Goal: Transaction & Acquisition: Purchase product/service

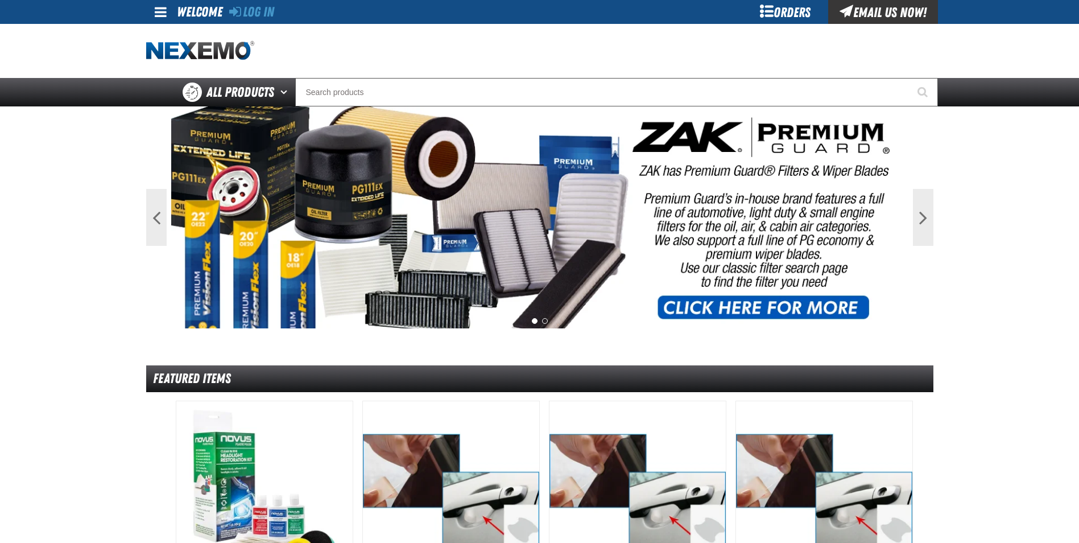
click at [137, 262] on main "Previous Next 1 2 Featured Items" at bounding box center [539, 505] width 1079 height 798
click at [262, 14] on link "Log In" at bounding box center [251, 12] width 45 height 16
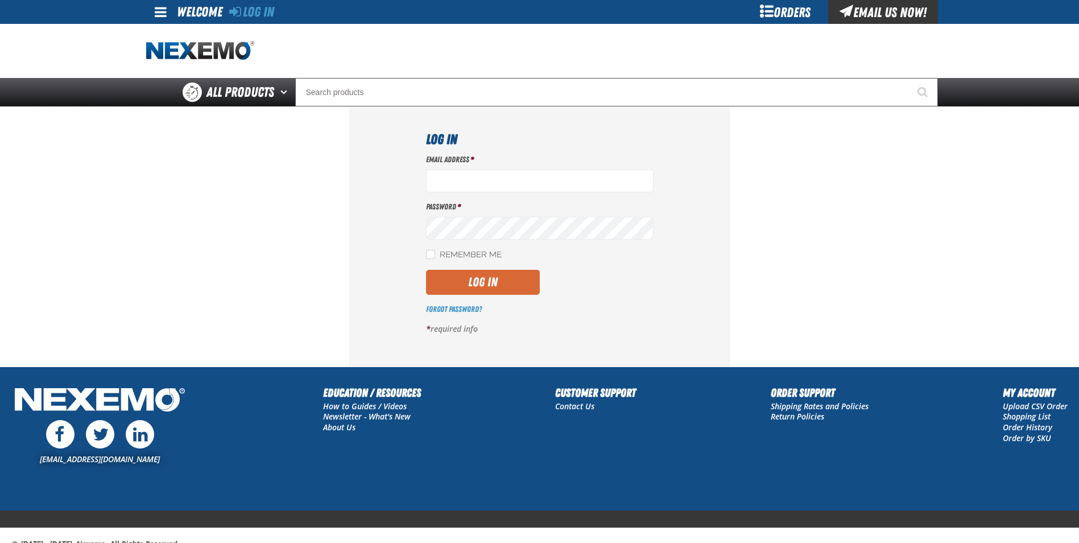
type input "rboggs01@vtaig.com"
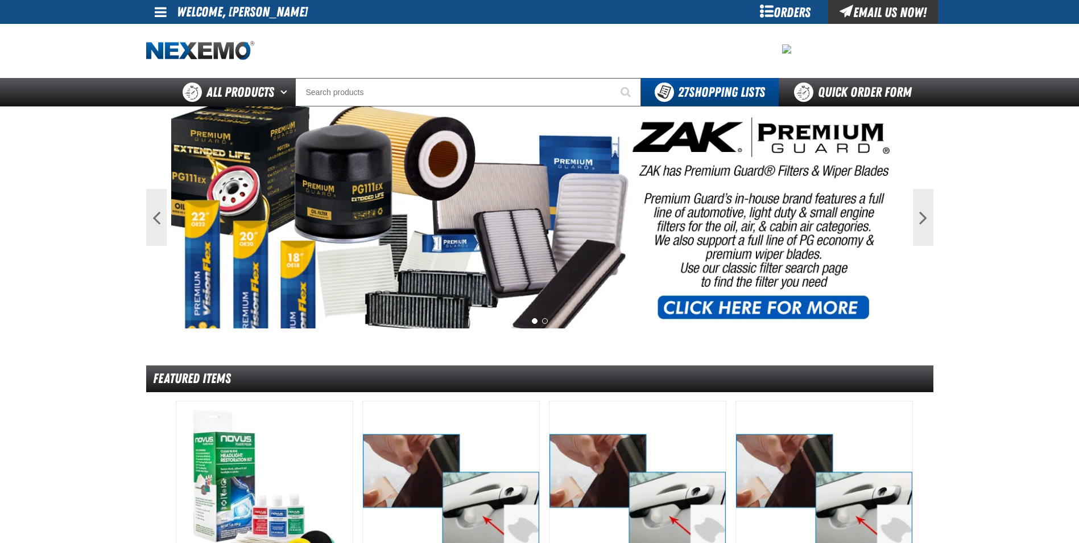
click at [774, 9] on div "Orders" at bounding box center [785, 12] width 85 height 24
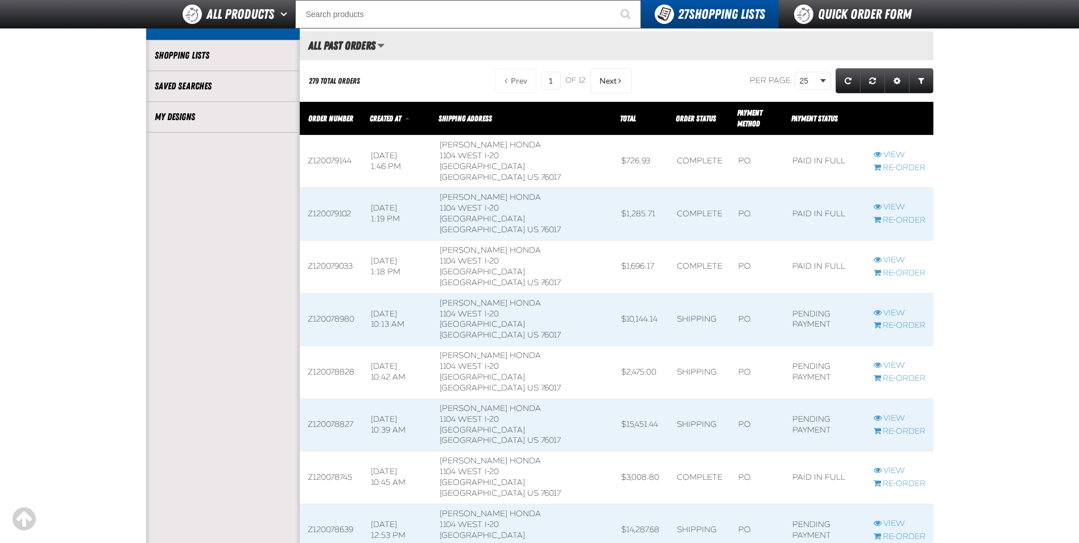
scroll to position [285, 0]
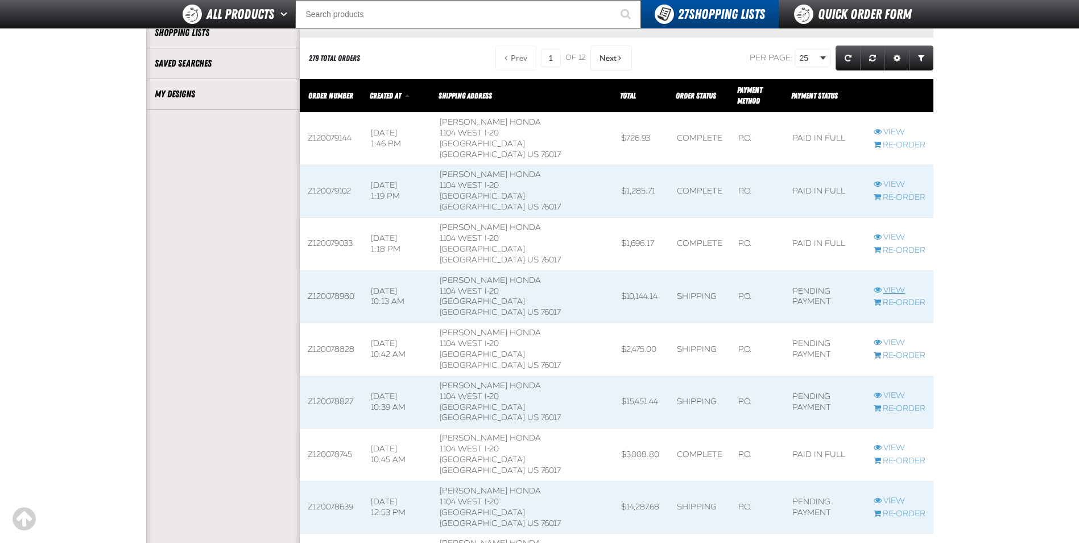
click at [894, 285] on link "View" at bounding box center [900, 290] width 52 height 11
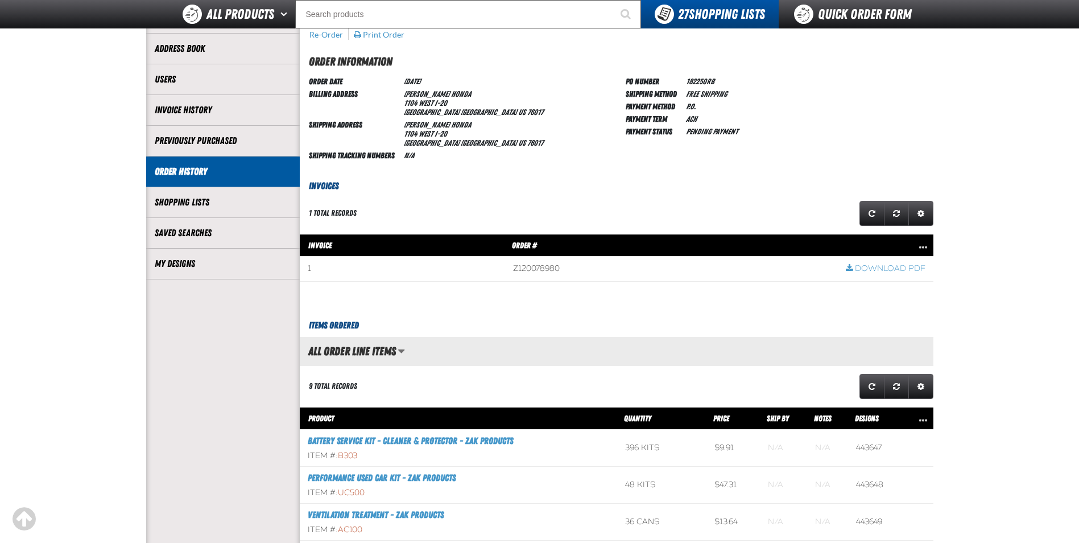
scroll to position [114, 0]
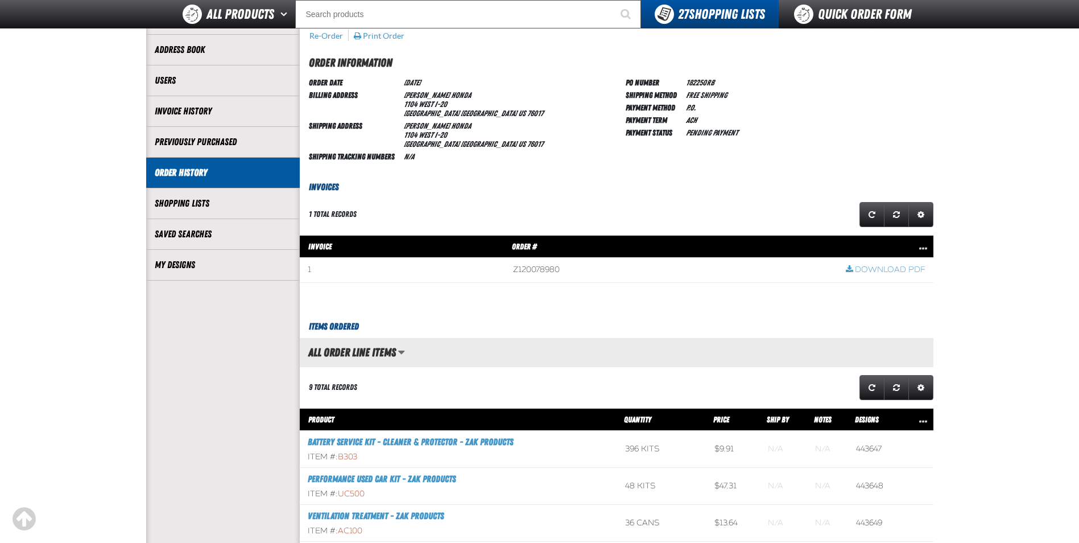
drag, startPoint x: 409, startPoint y: 187, endPoint x: 419, endPoint y: 184, distance: 10.6
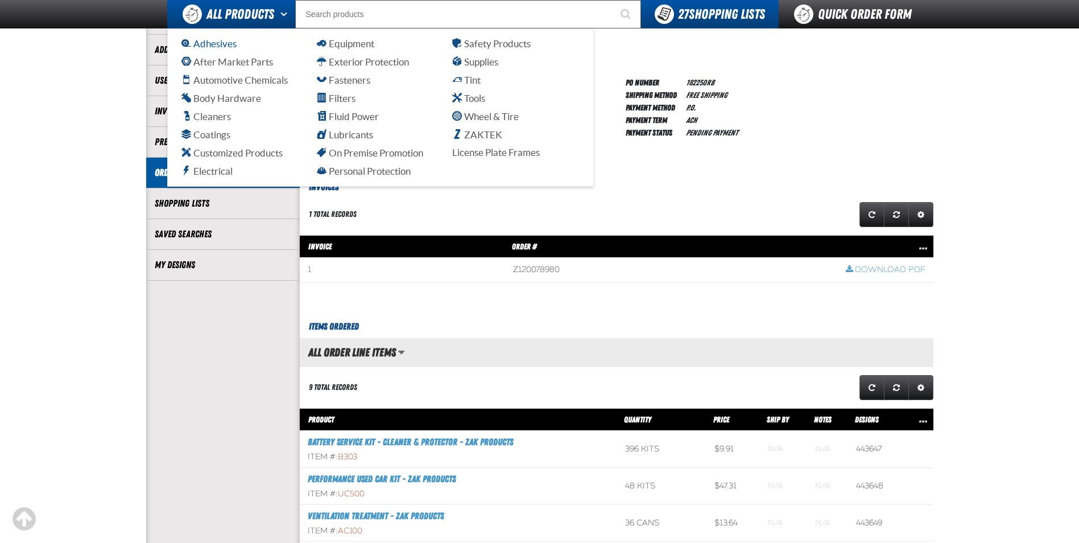
drag, startPoint x: 238, startPoint y: 10, endPoint x: 228, endPoint y: 43, distance: 34.6
click at [238, 10] on span "All Products" at bounding box center [241, 14] width 68 height 20
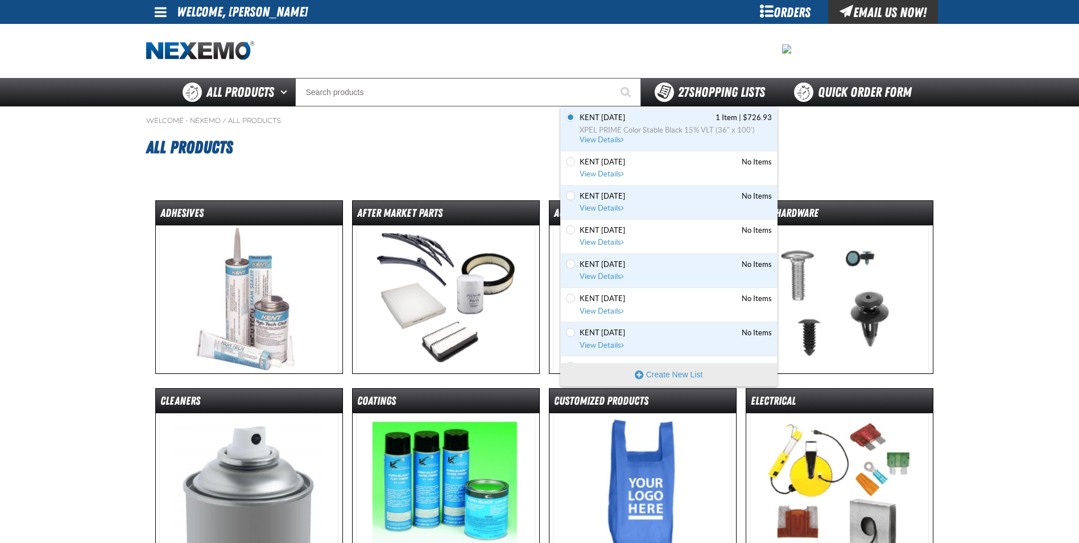
click at [691, 92] on span "27 Shopping Lists" at bounding box center [721, 92] width 87 height 16
click at [612, 133] on span "XPEL PRIME Color Stable Black 15% VLT (36" x 100')" at bounding box center [676, 130] width 192 height 10
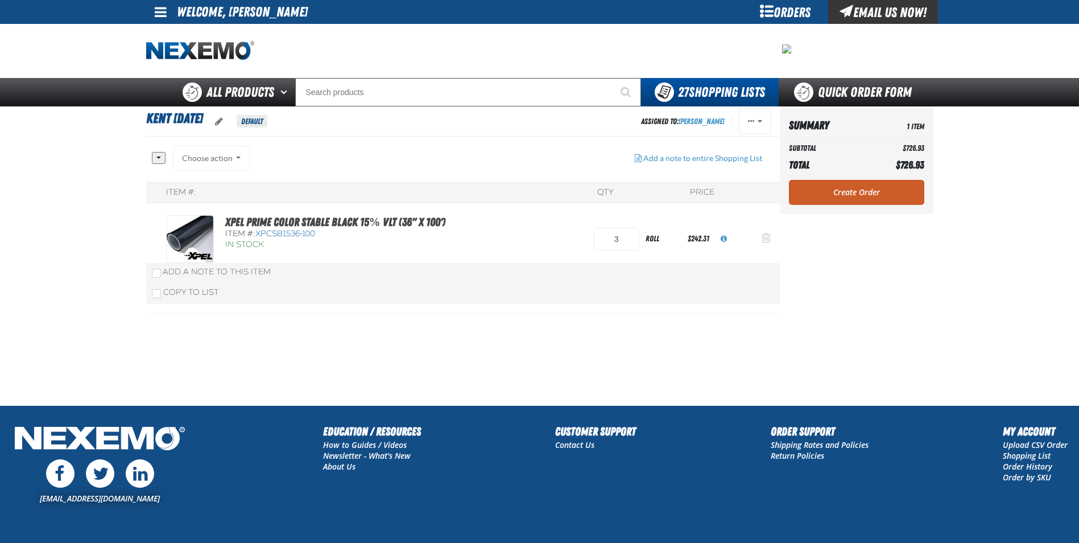
click at [767, 234] on span "Action Remove XPEL PRIME Color Stable Black 15% VLT (36&quot; x 100&#039;) from…" at bounding box center [766, 237] width 9 height 11
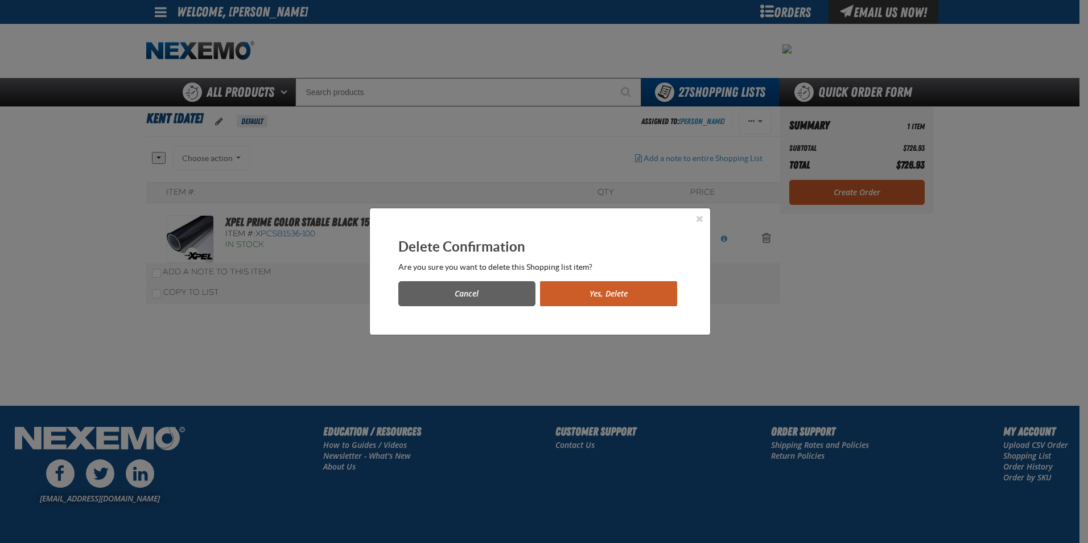
click at [619, 294] on button "Yes, Delete" at bounding box center [608, 293] width 137 height 25
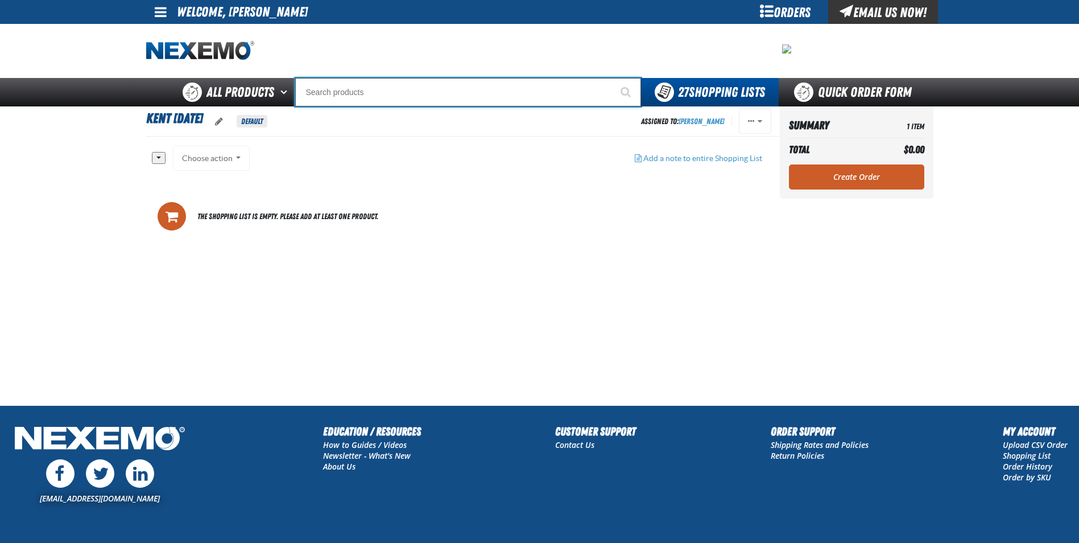
click at [351, 85] on input "Search" at bounding box center [468, 92] width 346 height 28
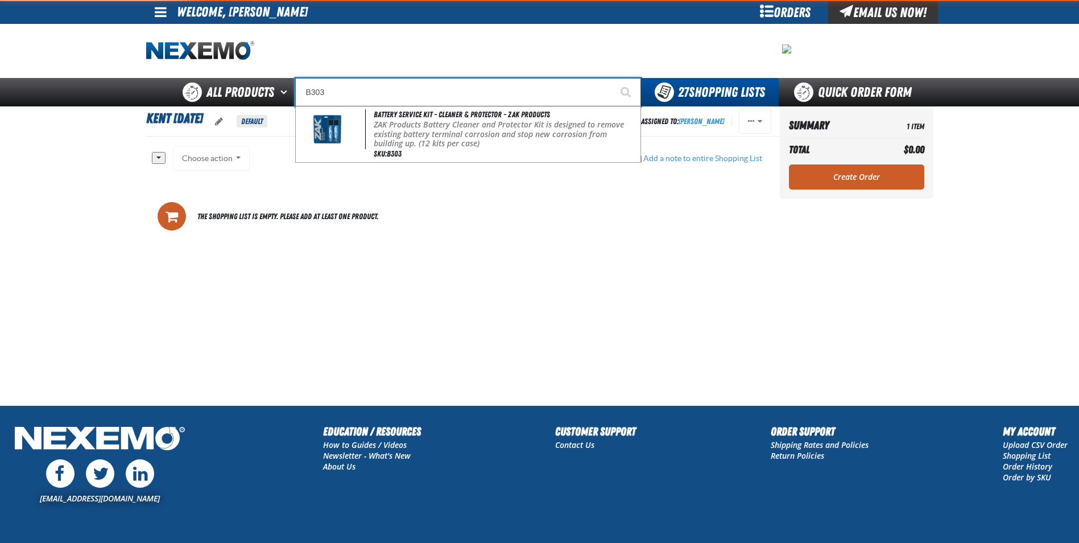
type input "B303"
click at [613, 78] on button "Start Searching" at bounding box center [627, 92] width 28 height 28
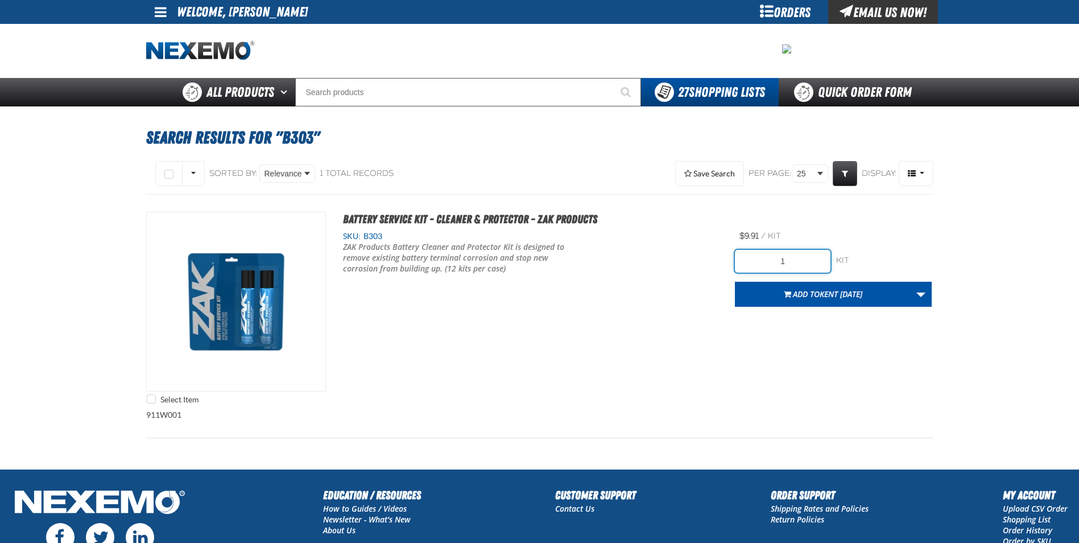
drag, startPoint x: 803, startPoint y: 265, endPoint x: 695, endPoint y: 261, distance: 107.6
click at [703, 262] on div "Select Item Battery Service Kit - Cleaner & Protector - ZAK Products SKU: B303 1" at bounding box center [539, 311] width 787 height 198
type input "396"
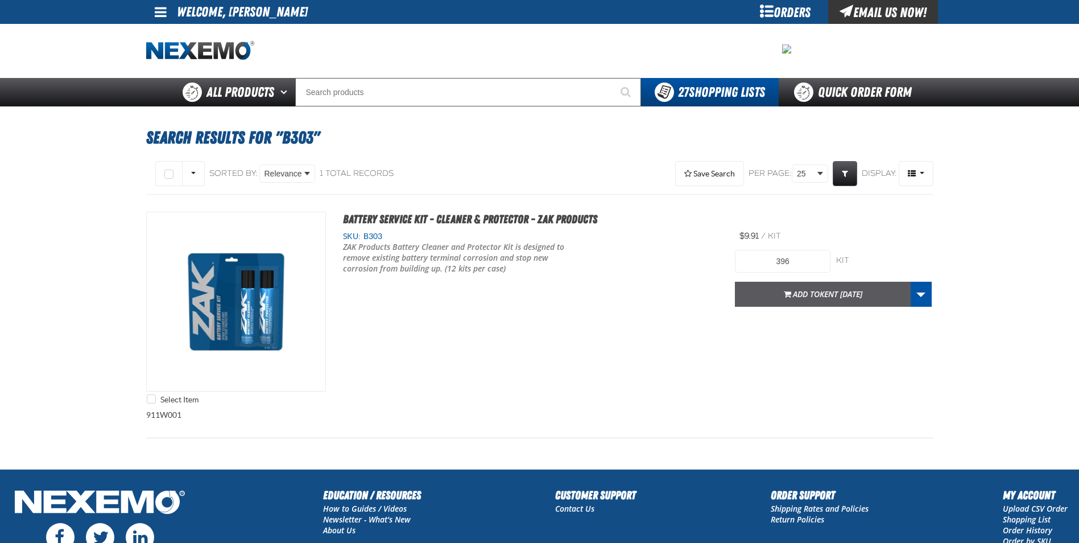
click at [793, 292] on span "Add to [GEOGRAPHIC_DATA] [DATE]" at bounding box center [827, 293] width 69 height 11
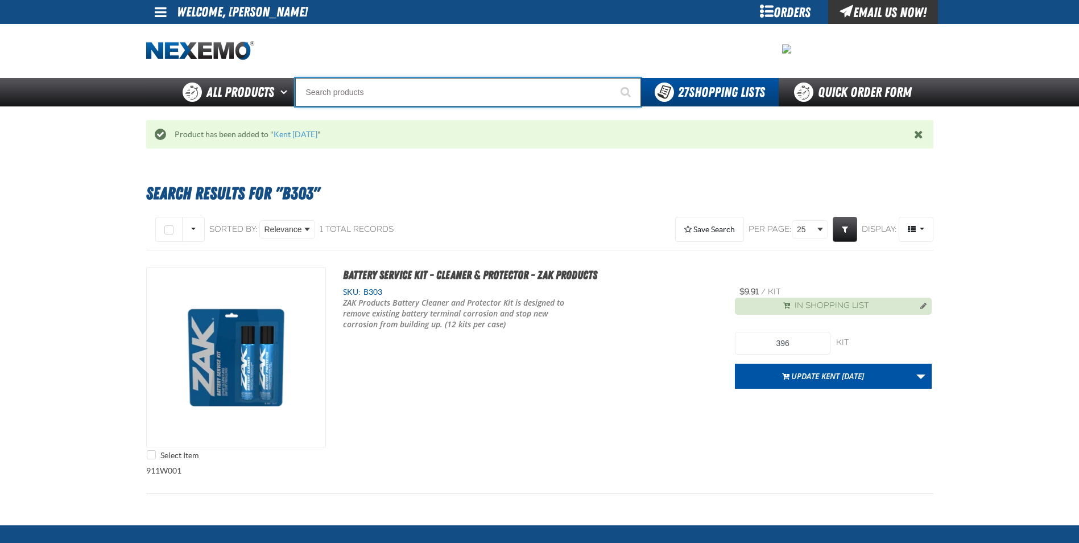
drag, startPoint x: 312, startPoint y: 92, endPoint x: 316, endPoint y: 97, distance: 6.0
click at [315, 96] on input "Search" at bounding box center [468, 92] width 346 height 28
type input "UC"
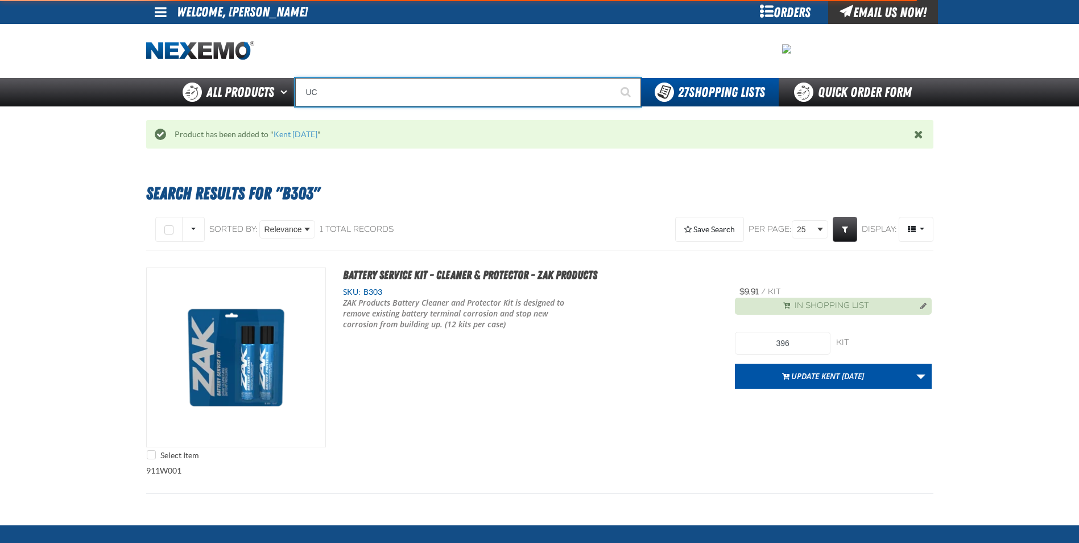
type input "UC RED"
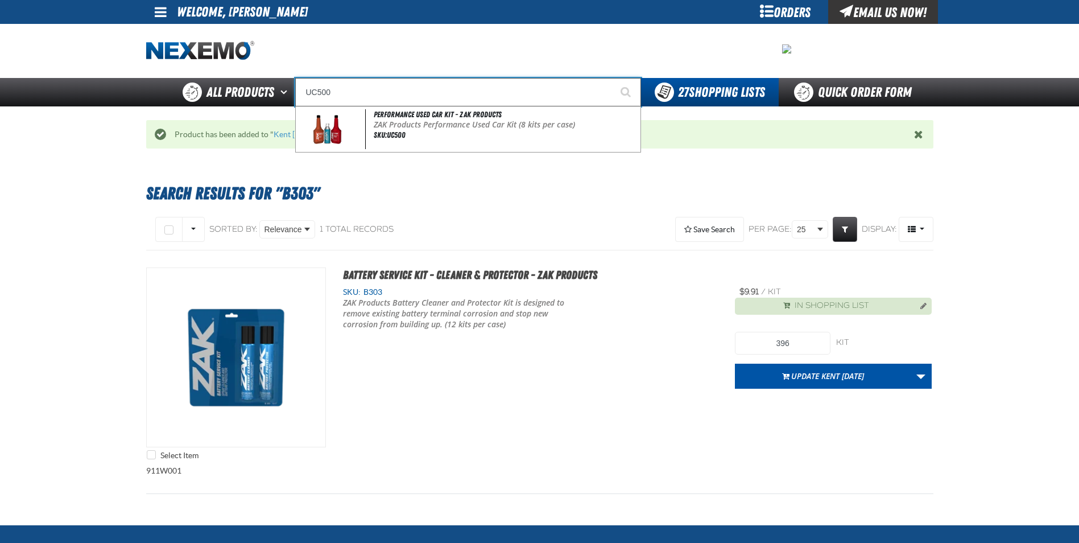
type input "UC500"
click at [613, 78] on button "Start Searching" at bounding box center [627, 92] width 28 height 28
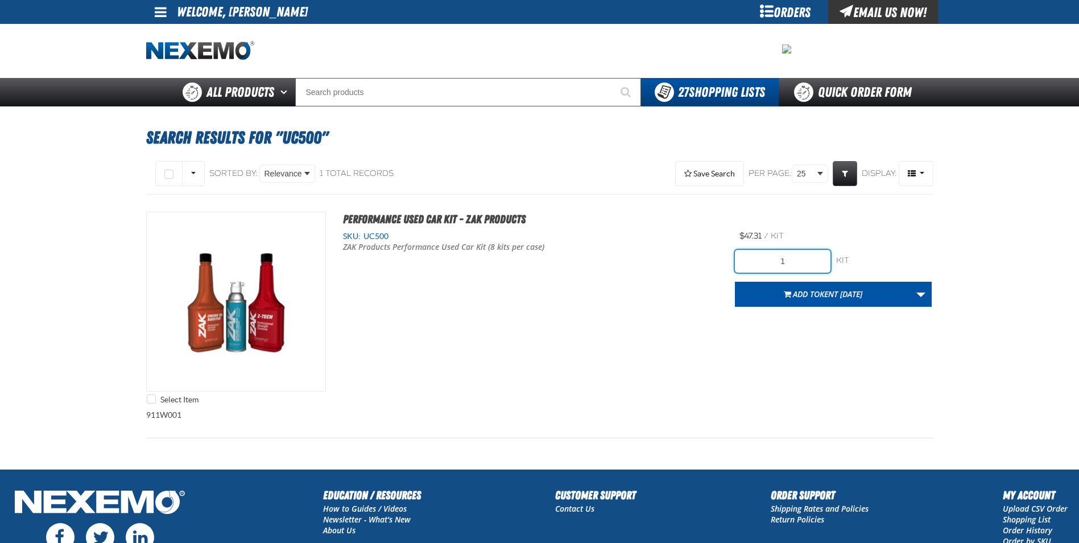
drag, startPoint x: 790, startPoint y: 259, endPoint x: 777, endPoint y: 257, distance: 13.3
click at [780, 260] on input "1" at bounding box center [783, 261] width 96 height 23
type input "56"
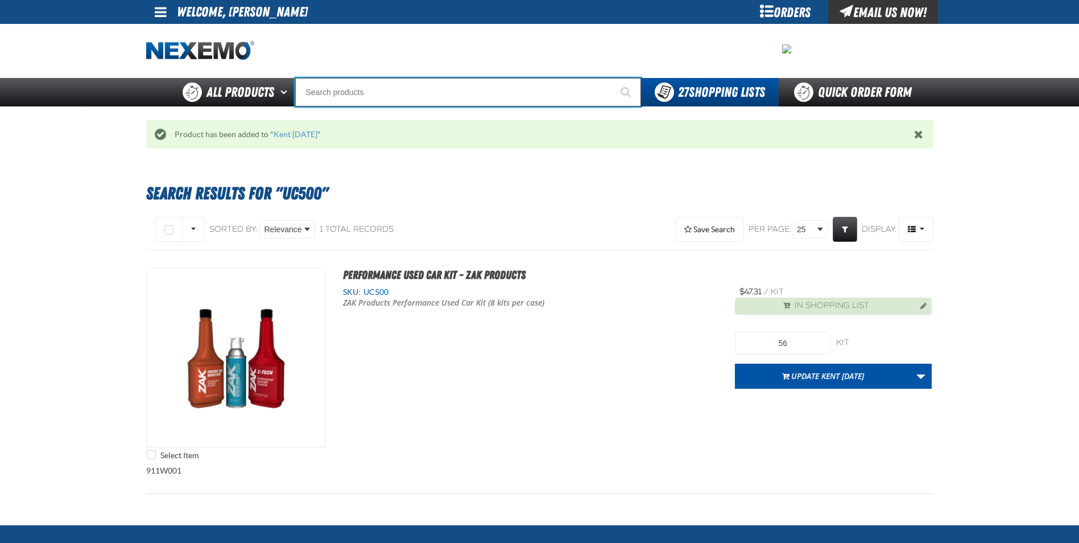
click at [413, 96] on input "Search" at bounding box center [468, 92] width 346 height 28
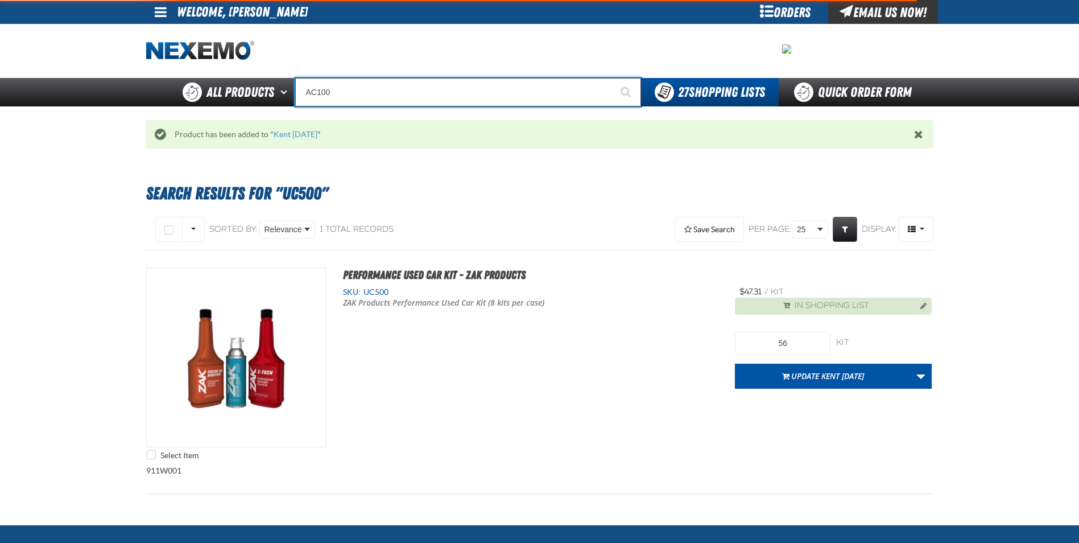
type input "AC100"
click at [613, 78] on button "Start Searching" at bounding box center [627, 92] width 28 height 28
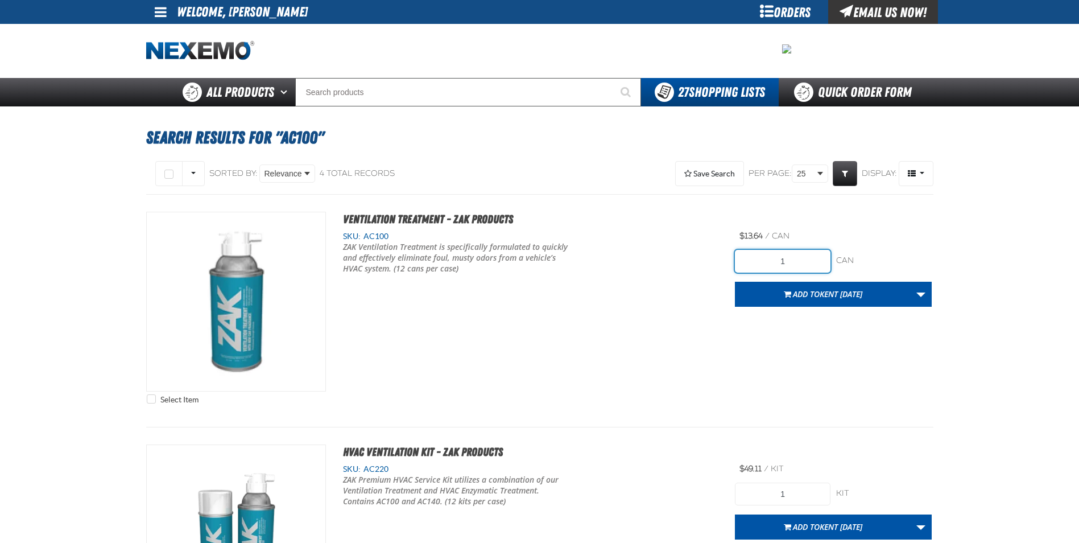
drag, startPoint x: 801, startPoint y: 255, endPoint x: 723, endPoint y: 255, distance: 77.4
click at [720, 258] on div "Select Item Ventilation Treatment - ZAK Products SKU: AC100 1" at bounding box center [539, 311] width 787 height 198
type input "36"
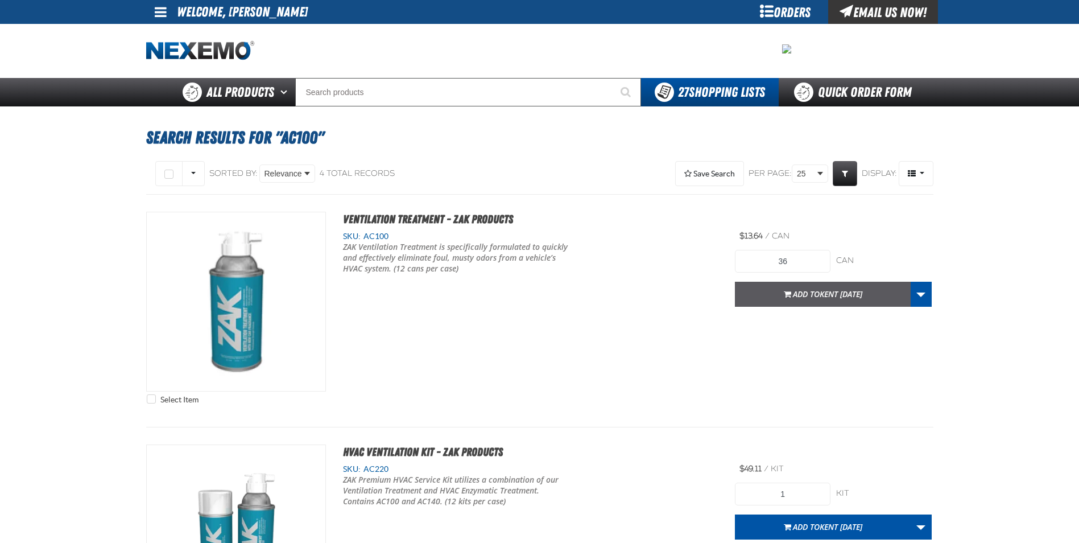
click at [811, 294] on span "Add to [GEOGRAPHIC_DATA] [DATE]" at bounding box center [827, 293] width 69 height 11
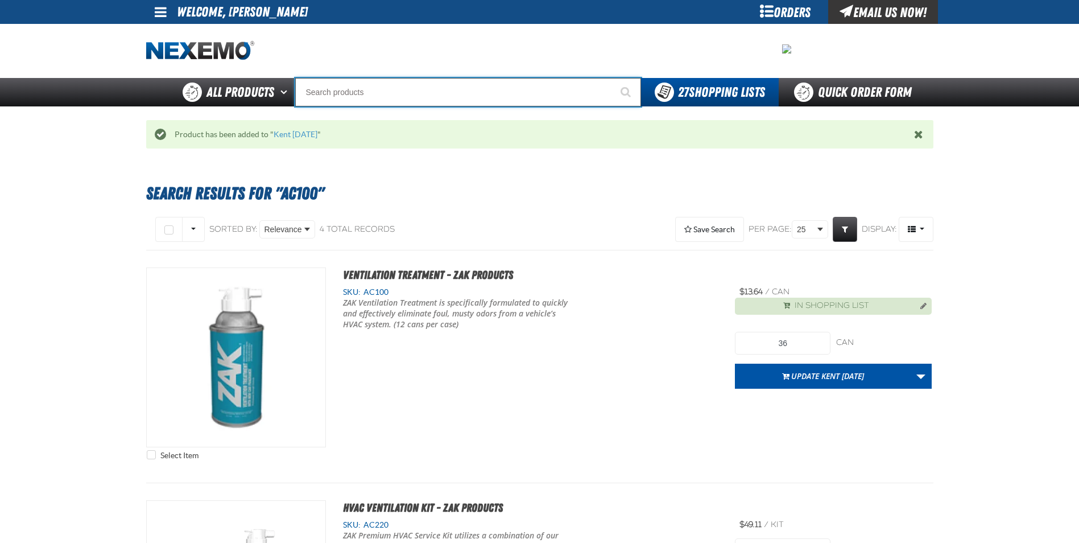
click at [333, 93] on input "Search" at bounding box center [468, 92] width 346 height 28
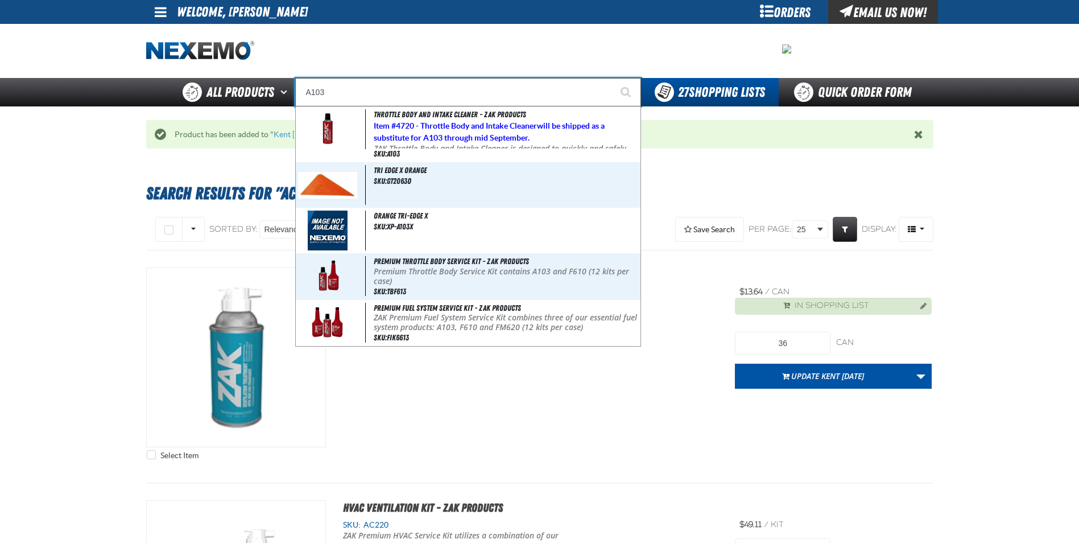
type input "A103"
click at [613, 78] on button "Start Searching" at bounding box center [627, 92] width 28 height 28
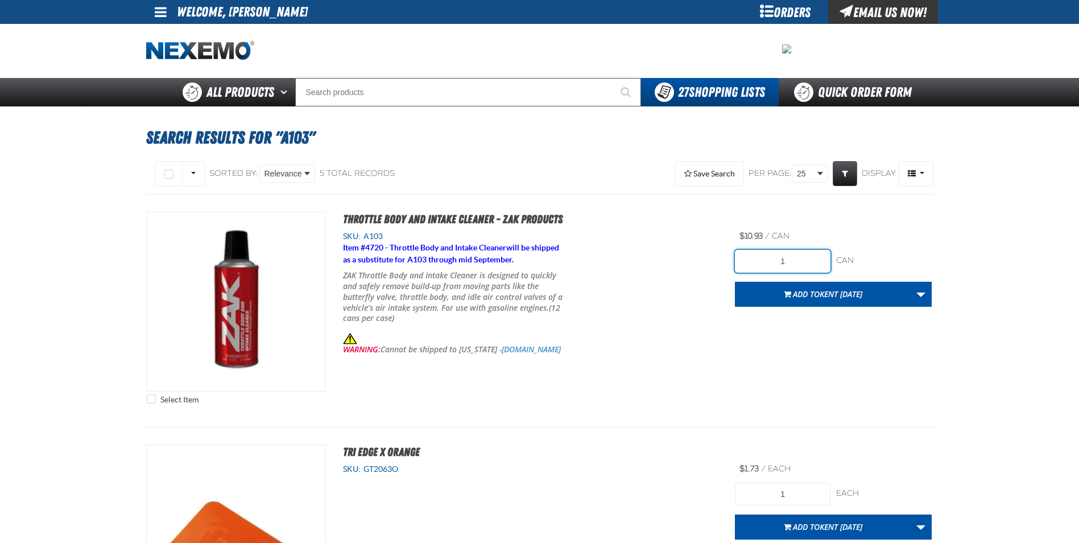
drag, startPoint x: 797, startPoint y: 263, endPoint x: 714, endPoint y: 260, distance: 82.6
click at [714, 260] on div "Select Item Throttle Body and Intake Cleaner - ZAK Products SKU: A103 Item # 47…" at bounding box center [539, 311] width 787 height 198
type input "24"
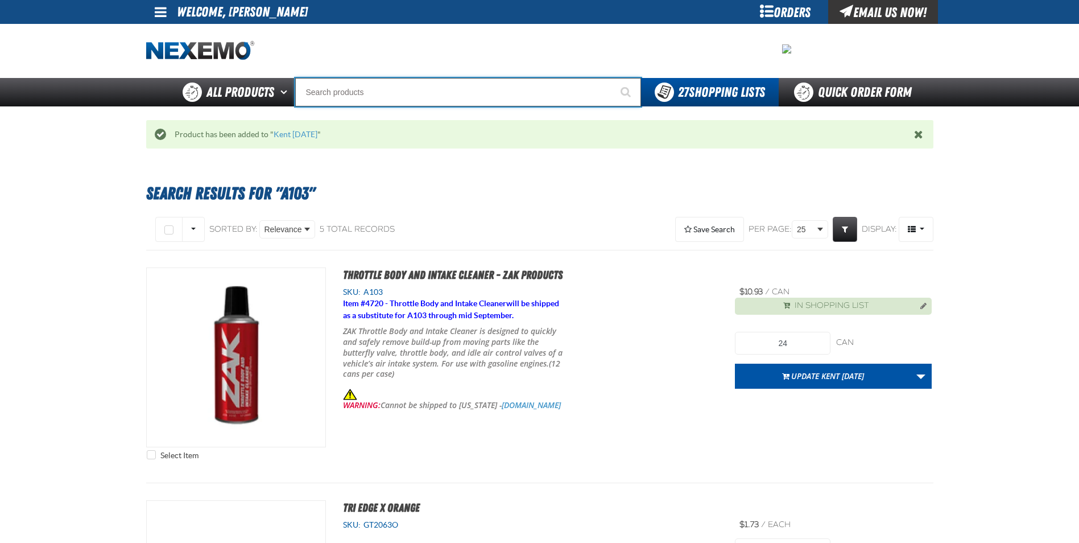
click at [367, 92] on input "Search" at bounding box center [468, 92] width 346 height 28
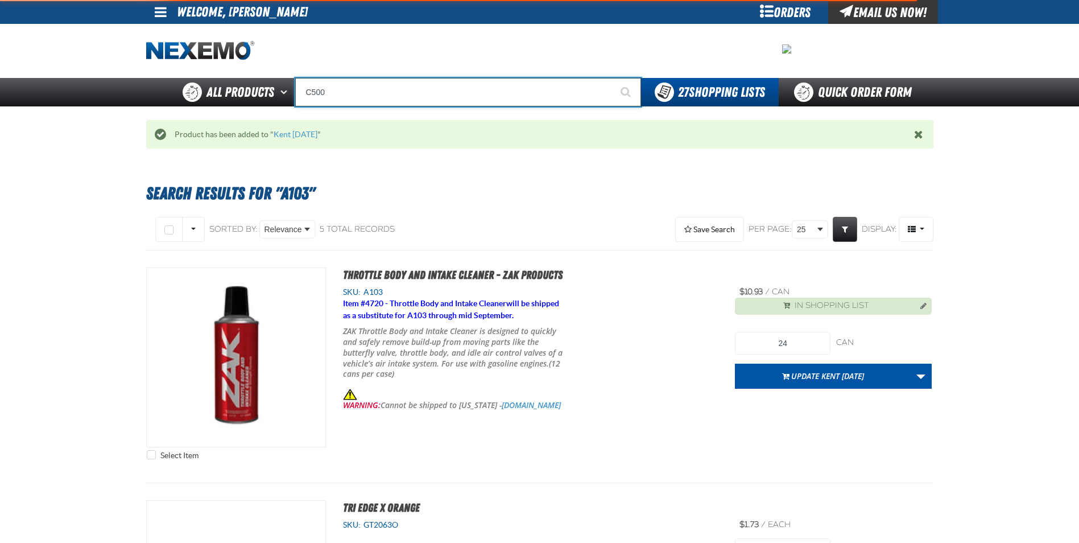
type input "C500"
click at [613, 78] on button "Start Searching" at bounding box center [627, 92] width 28 height 28
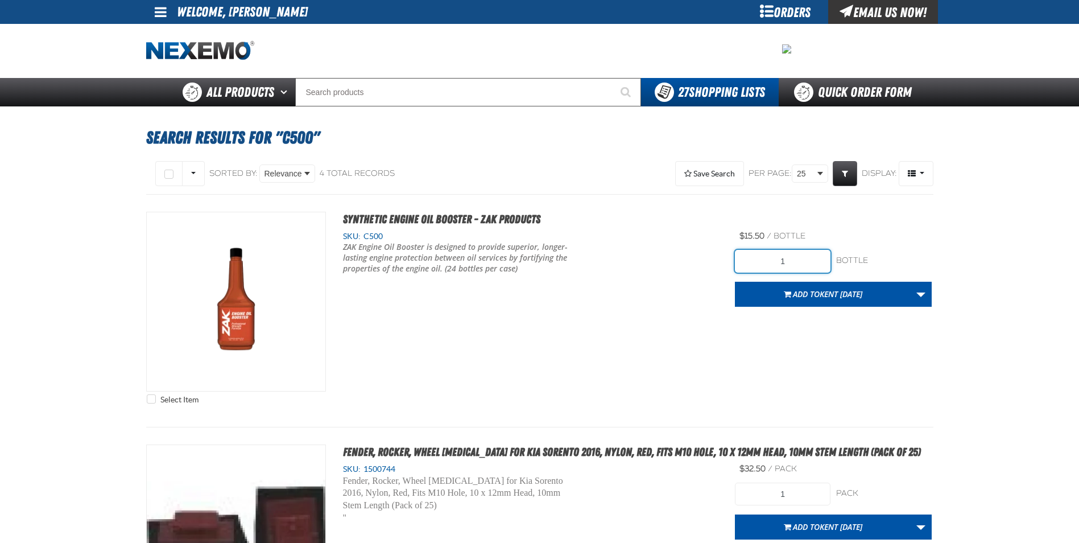
drag, startPoint x: 797, startPoint y: 262, endPoint x: 695, endPoint y: 270, distance: 102.7
click at [695, 270] on div "Select Item Synthetic Engine Oil Booster - ZAK Products SKU: C500 1" at bounding box center [539, 311] width 787 height 198
type input "240"
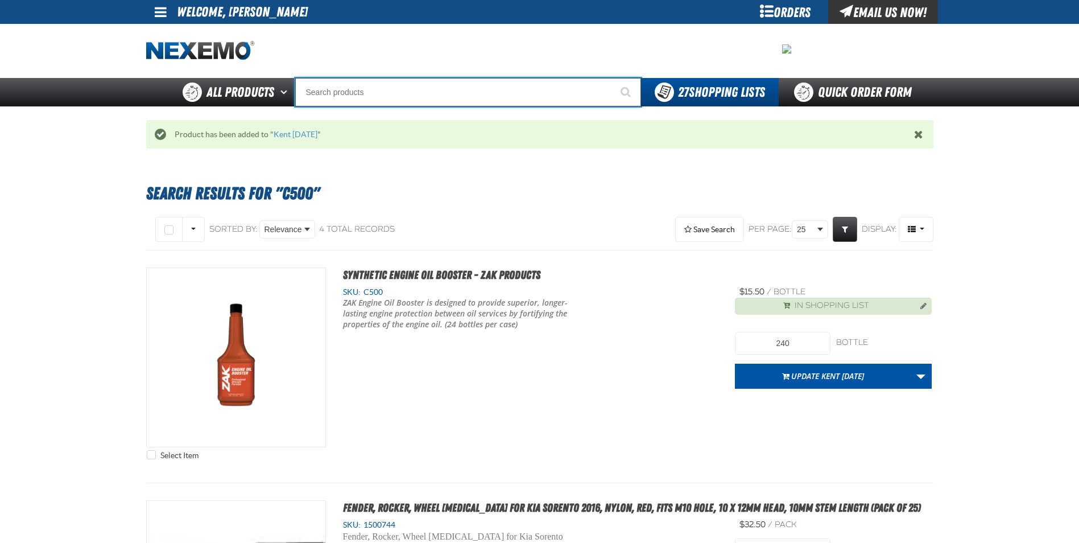
click at [328, 89] on input "Search" at bounding box center [468, 92] width 346 height 28
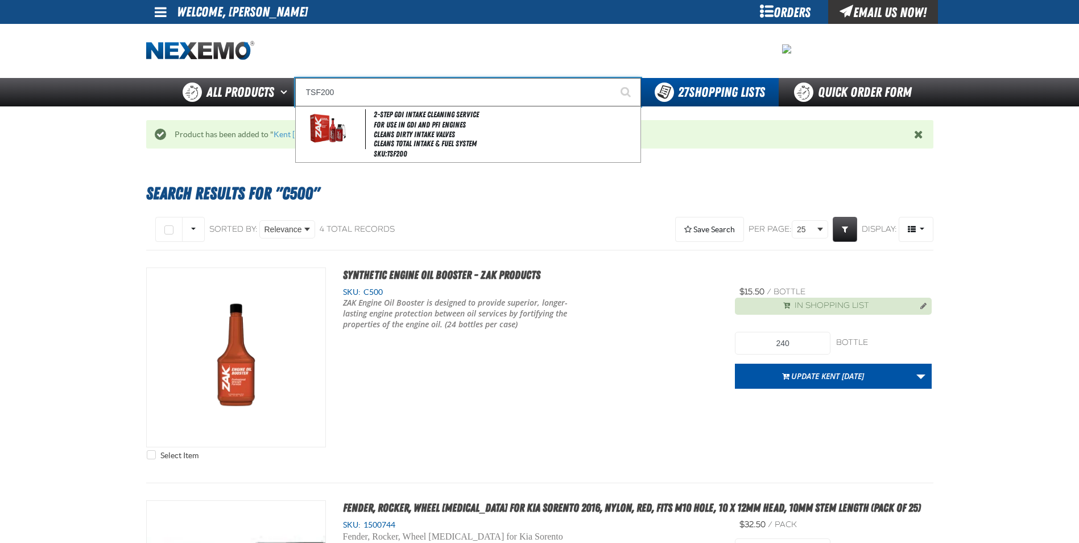
type input "TSF200"
click at [613, 78] on button "Start Searching" at bounding box center [627, 92] width 28 height 28
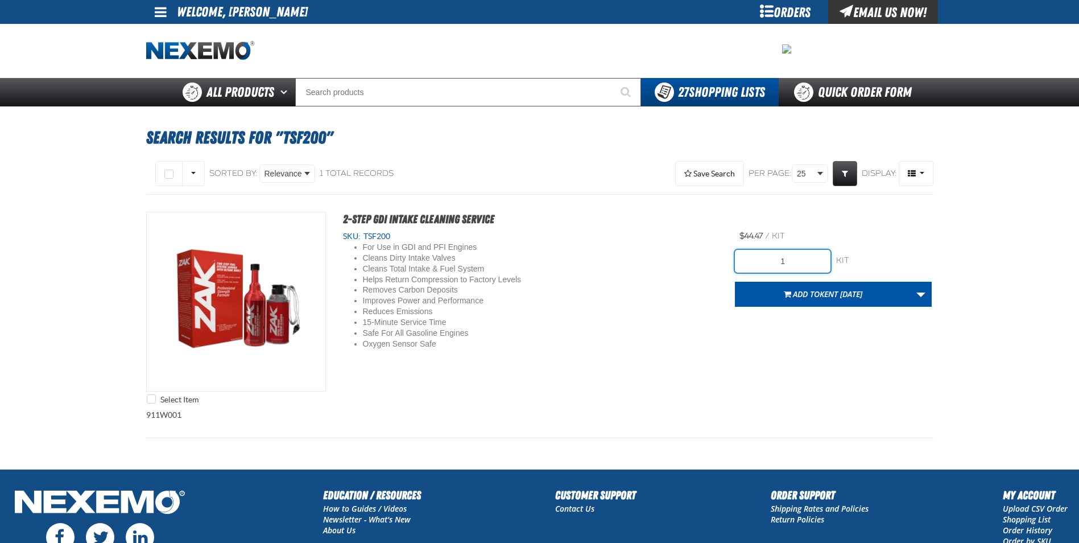
click at [814, 258] on input "1" at bounding box center [783, 261] width 96 height 23
type input "12"
click at [701, 328] on div "For Use in GDI and PFI Engines Cleans Dirty Intake Valves Cleans Total Intake &…" at bounding box center [531, 296] width 376 height 108
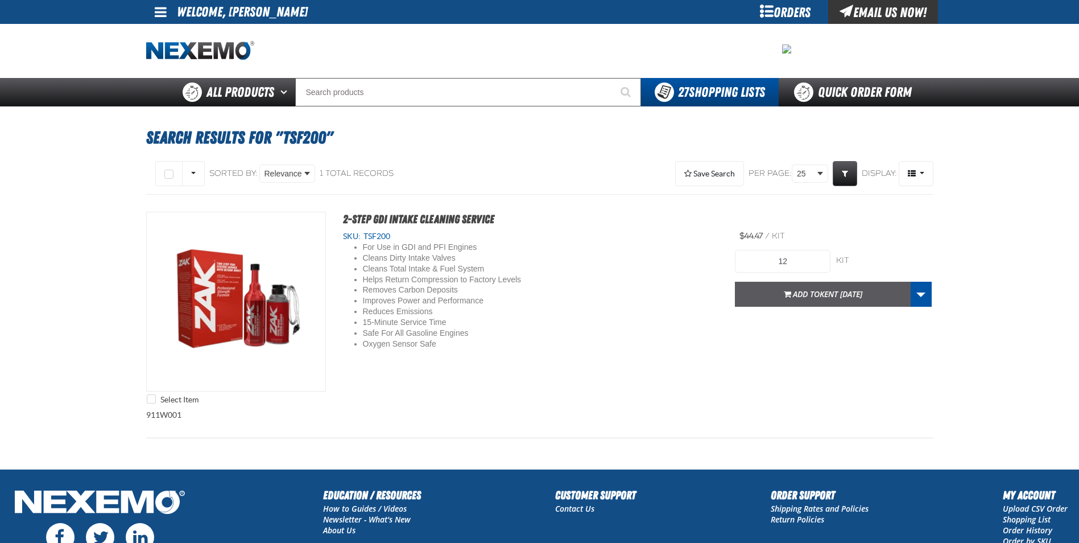
click at [785, 291] on button "Add to Kent 9.9.2021" at bounding box center [823, 294] width 176 height 25
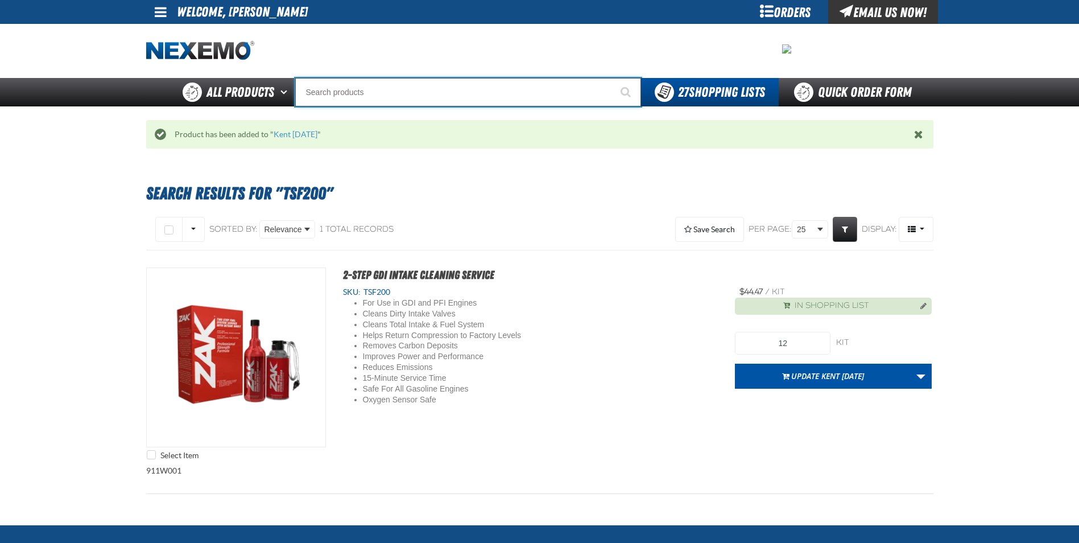
click at [354, 92] on input "Search" at bounding box center [468, 92] width 346 height 28
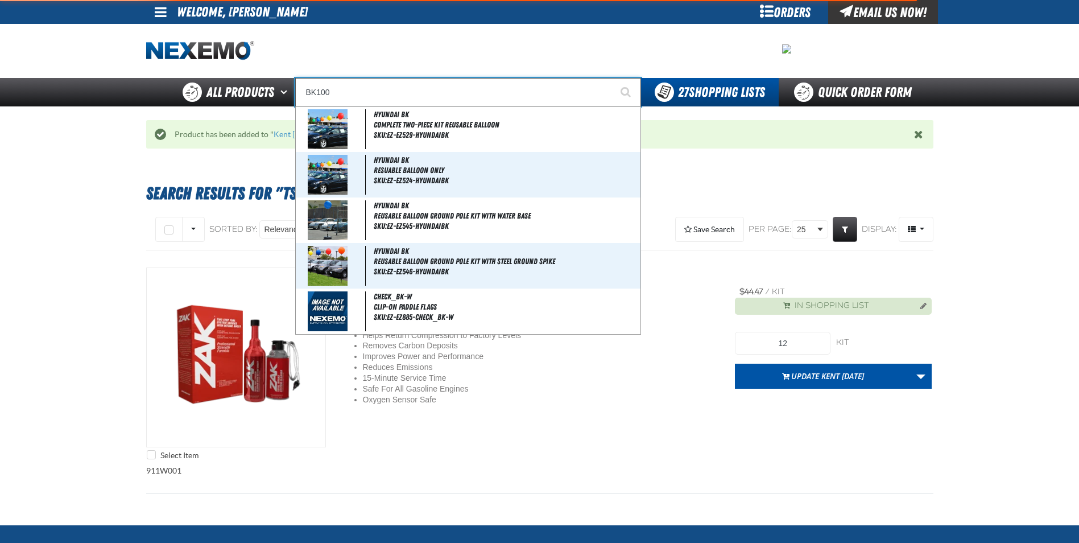
type input "BK100"
click at [613, 78] on button "Start Searching" at bounding box center [627, 92] width 28 height 28
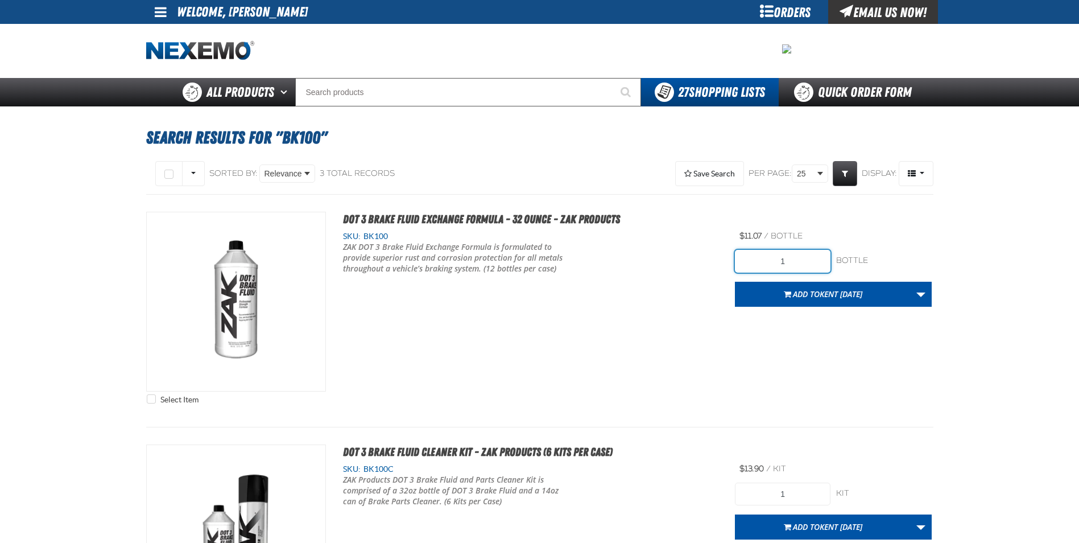
drag, startPoint x: 794, startPoint y: 262, endPoint x: 732, endPoint y: 254, distance: 62.5
click at [731, 255] on div "Select Item DOT 3 Brake Fluid Exchange Formula - 32 Ounce - ZAK Products SKU: B…" at bounding box center [539, 311] width 787 height 198
type input "72"
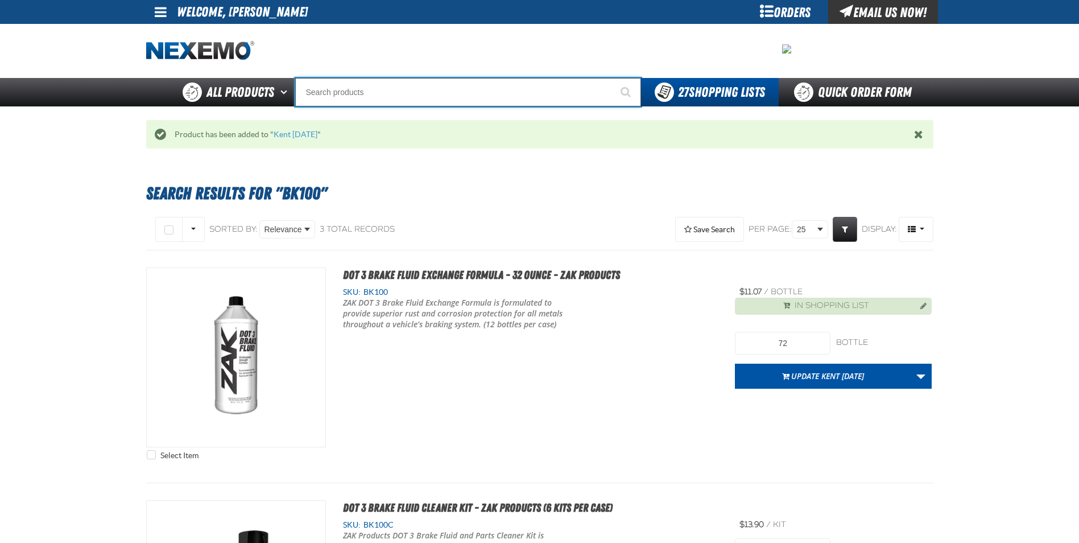
click at [343, 88] on input "Search" at bounding box center [468, 92] width 346 height 28
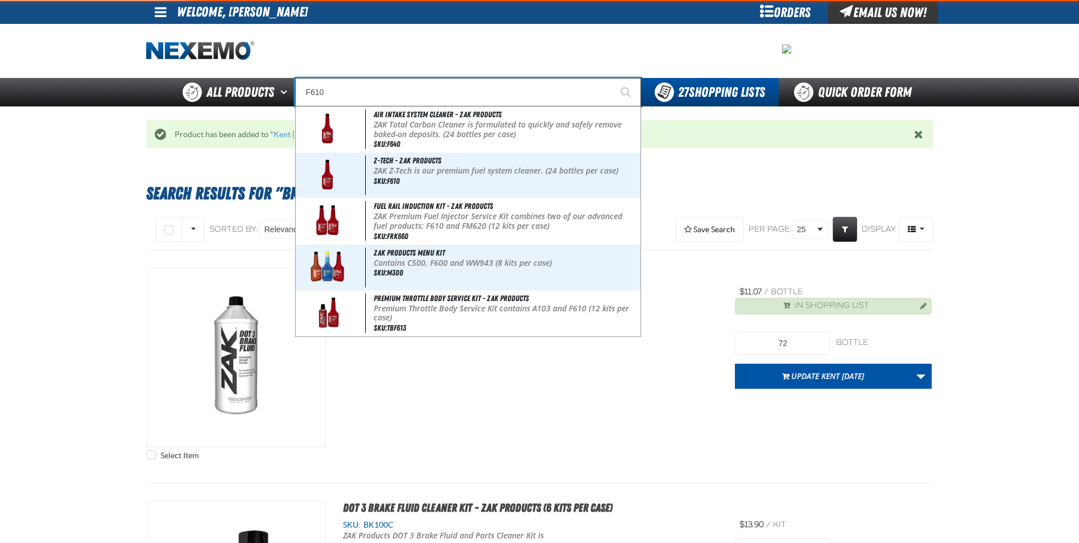
type input "F610"
click at [613, 78] on button "Start Searching" at bounding box center [627, 92] width 28 height 28
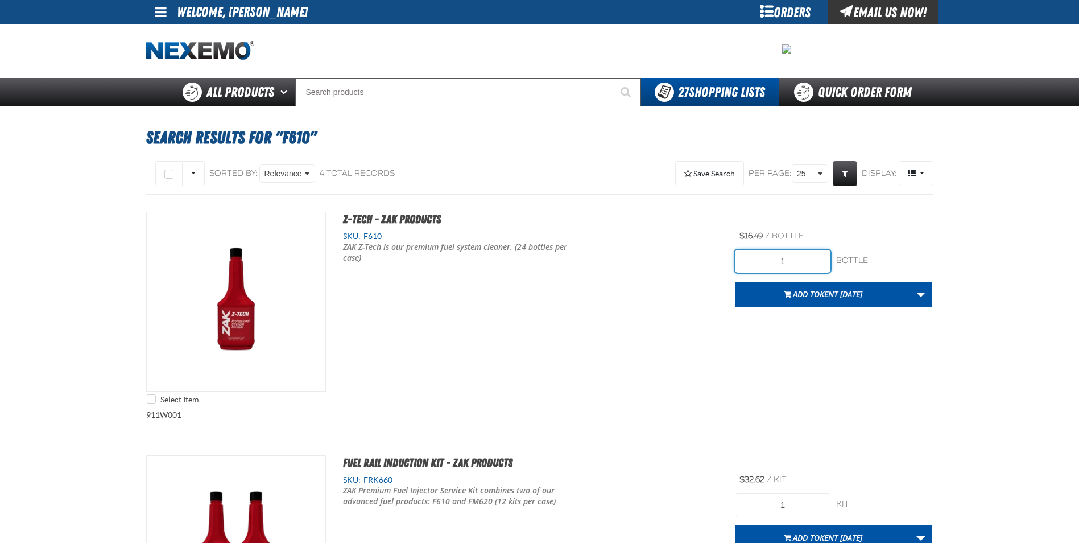
drag, startPoint x: 797, startPoint y: 265, endPoint x: 681, endPoint y: 259, distance: 116.2
click at [690, 261] on div "Select Item Z-Tech - ZAK Products SKU: F610 ZAK Z-Tech is our premium fuel syst…" at bounding box center [539, 311] width 787 height 198
type input "24"
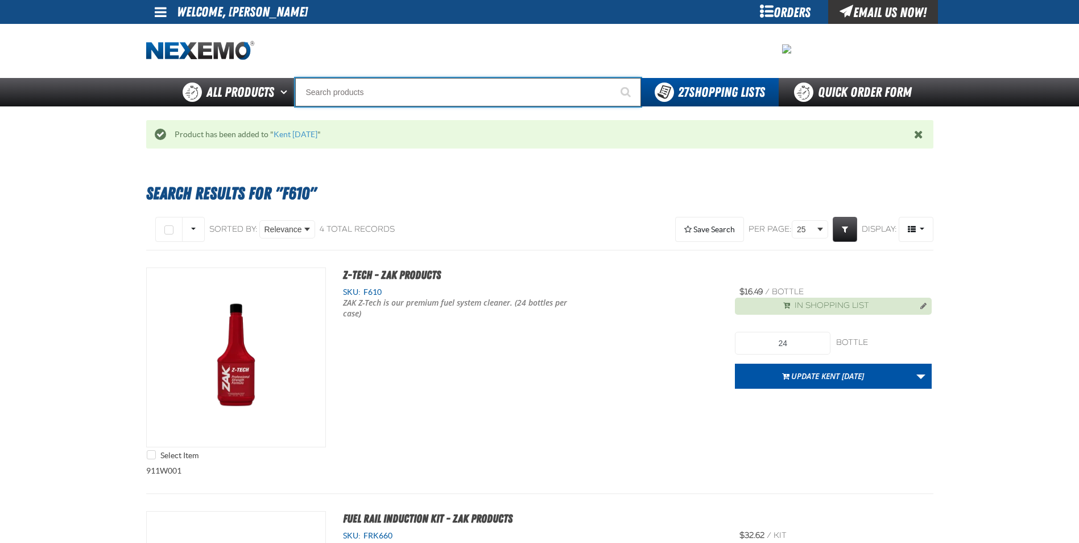
click at [385, 97] on input "Search" at bounding box center [468, 92] width 346 height 28
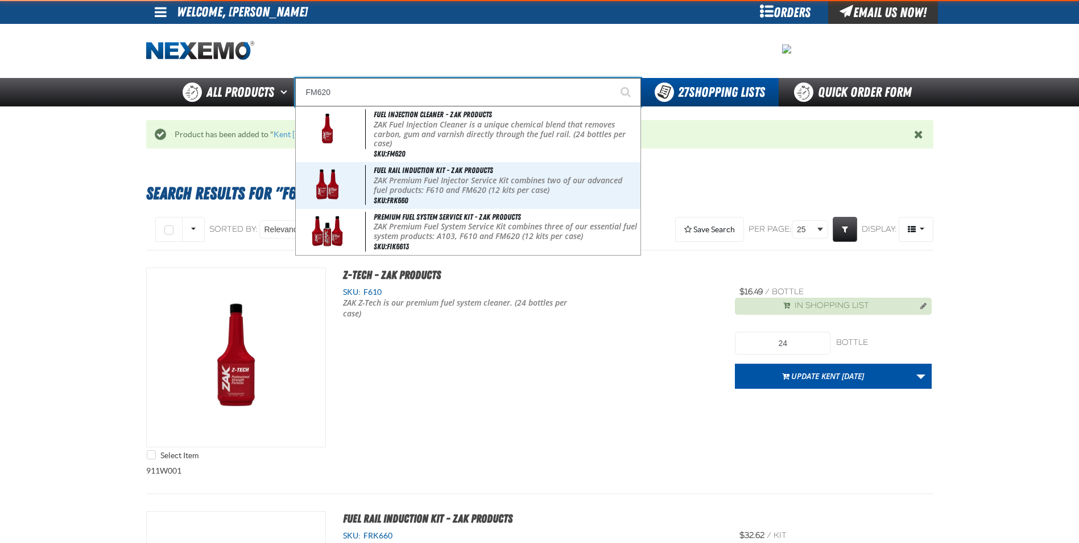
type input "FM620"
click at [613, 78] on button "Start Searching" at bounding box center [627, 92] width 28 height 28
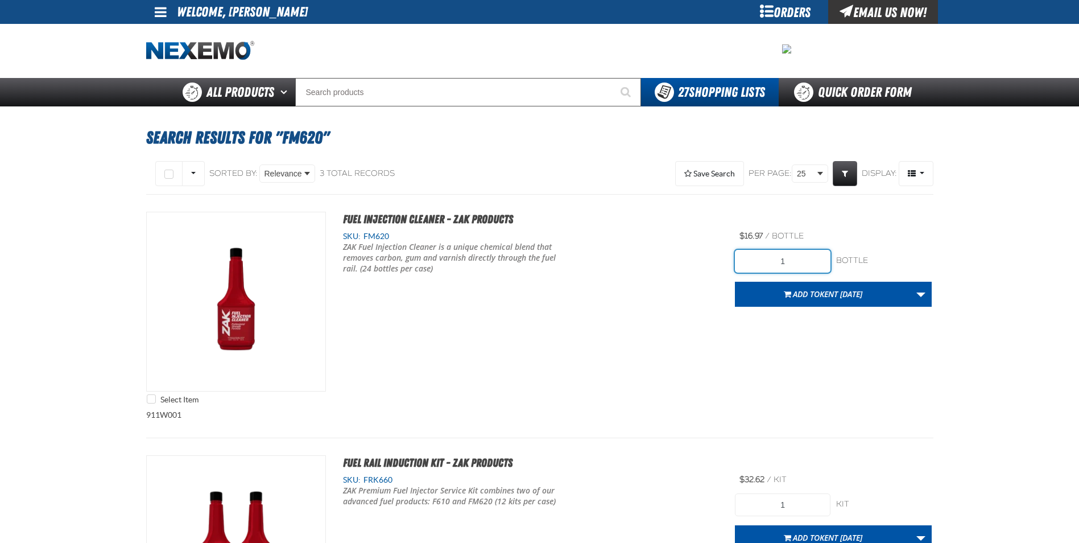
drag, startPoint x: 798, startPoint y: 262, endPoint x: 726, endPoint y: 270, distance: 72.8
click at [735, 270] on div "Select Item Fuel Injection Cleaner - ZAK Products SKU: FM620" at bounding box center [539, 311] width 787 height 198
type input "24"
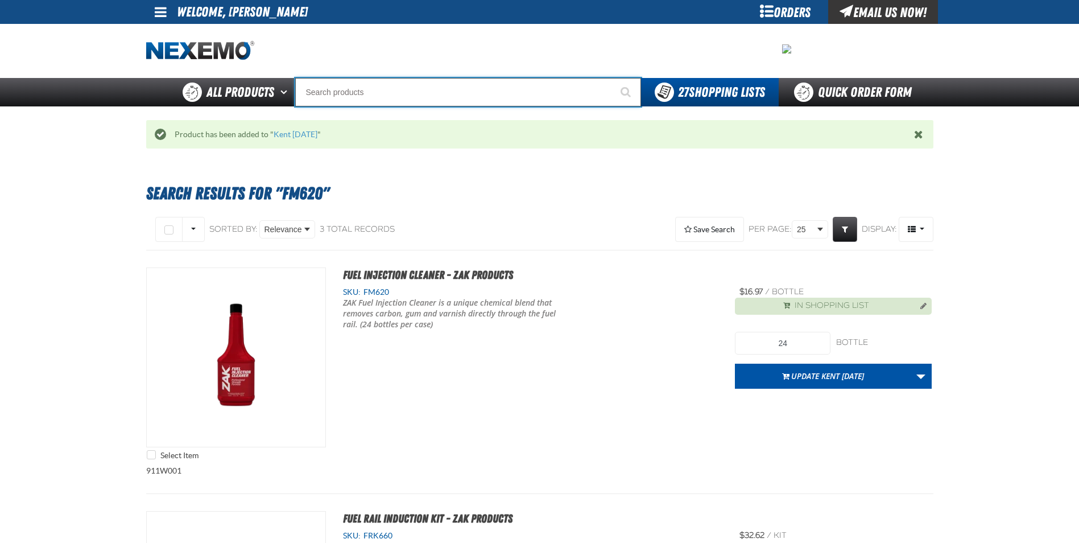
click at [372, 84] on input "Search" at bounding box center [468, 92] width 346 height 28
type input "D"
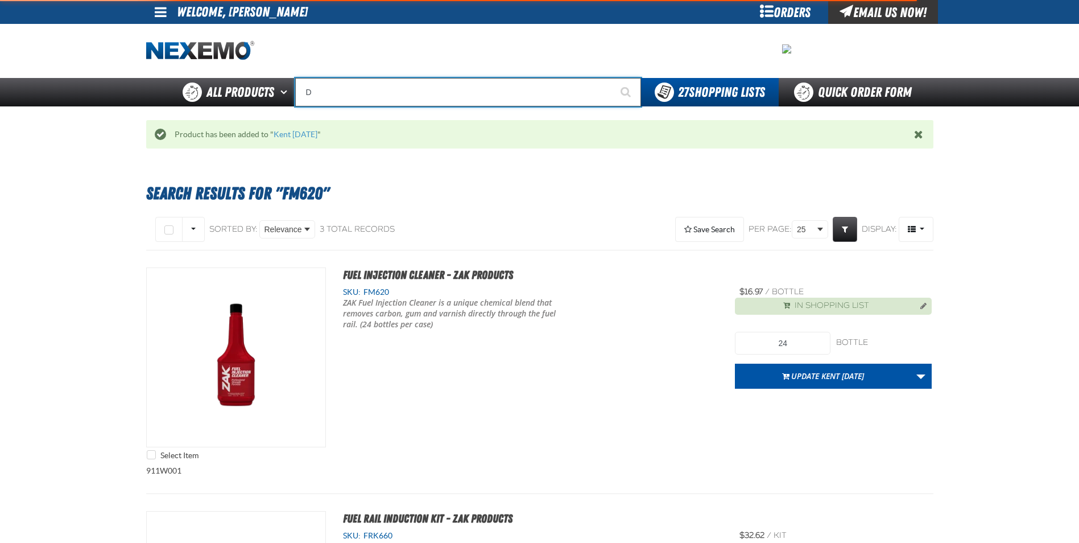
type input "D Alkaline Battery 1.5 Volt (ph)"
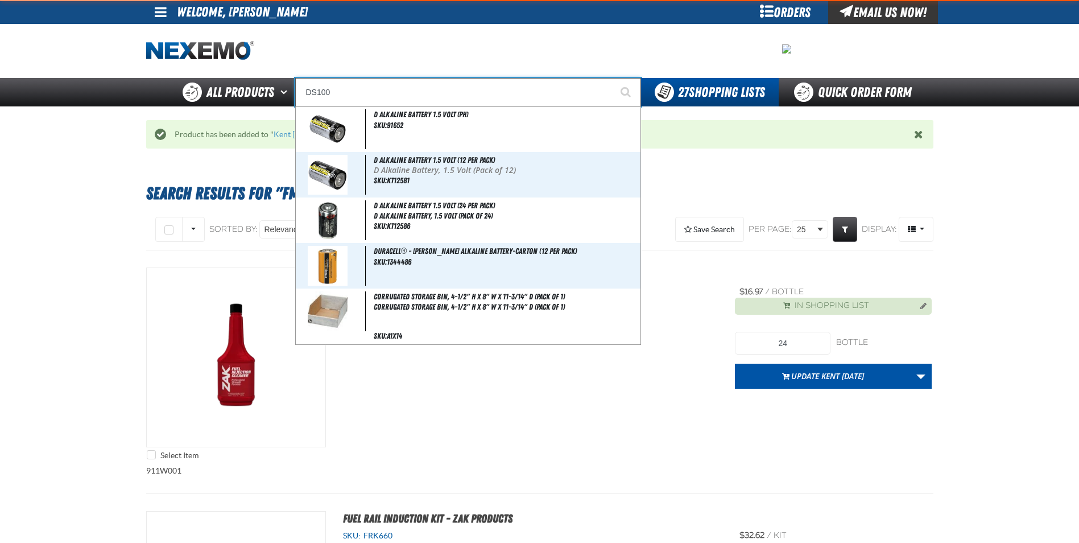
type input "DS100"
click at [613, 78] on button "Start Searching" at bounding box center [627, 92] width 28 height 28
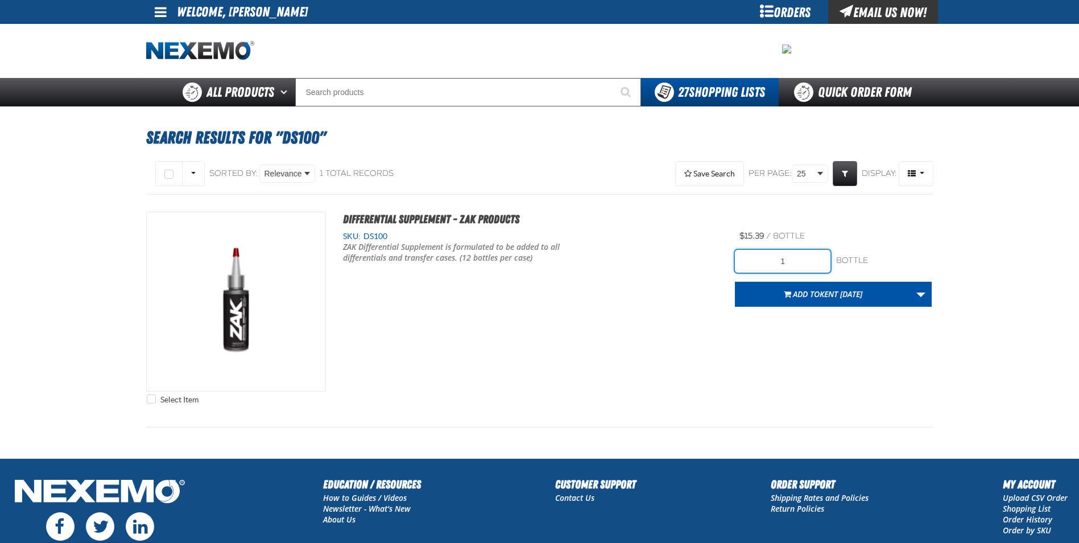
drag, startPoint x: 793, startPoint y: 263, endPoint x: 763, endPoint y: 266, distance: 30.3
click at [762, 269] on input "1" at bounding box center [783, 261] width 96 height 23
type input "12"
drag, startPoint x: 677, startPoint y: 318, endPoint x: 728, endPoint y: 304, distance: 52.3
click at [677, 318] on div "Select Item Differential Supplement - ZAK Products SKU: DS100" at bounding box center [539, 311] width 787 height 198
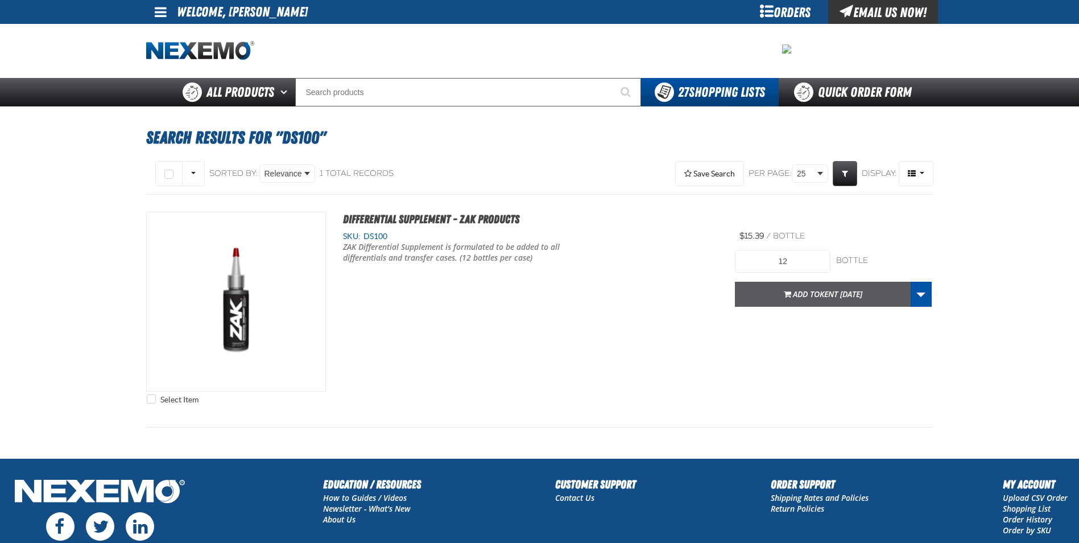
click at [793, 288] on span "Add to Kent 9.9.2021" at bounding box center [827, 293] width 69 height 11
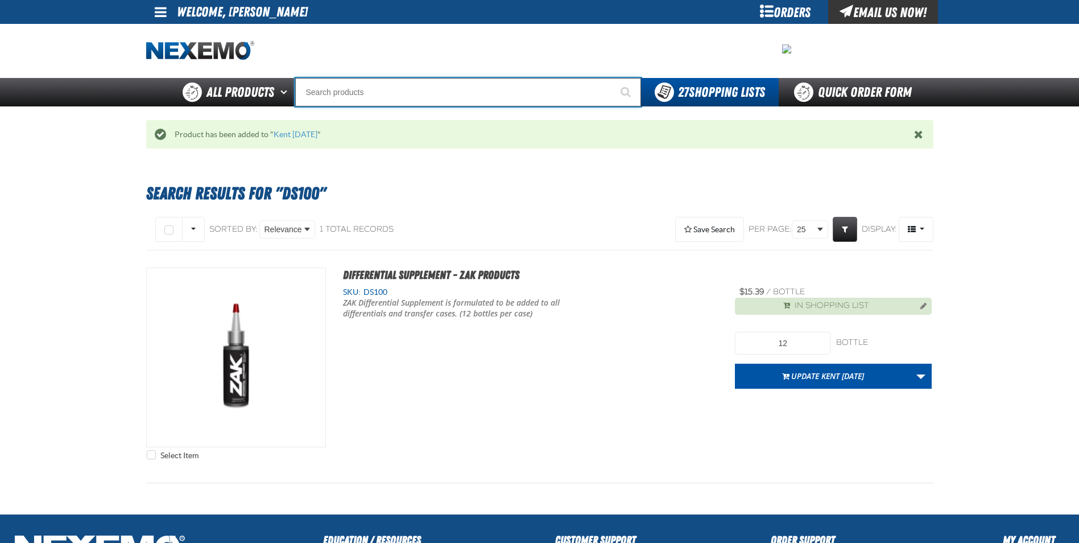
click at [332, 90] on input "Search" at bounding box center [468, 92] width 346 height 28
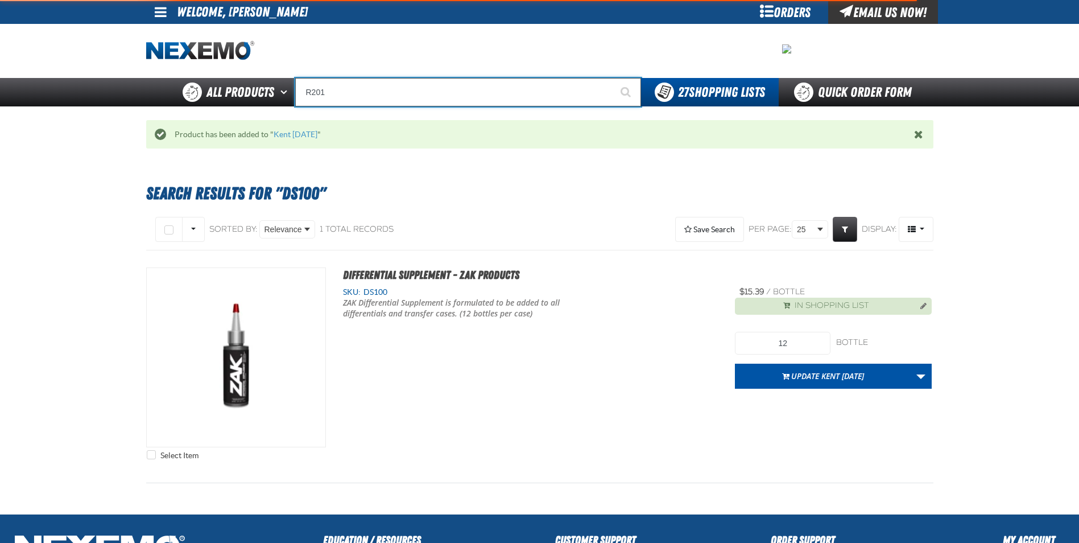
type input "R201"
click at [613, 78] on button "Start Searching" at bounding box center [627, 92] width 28 height 28
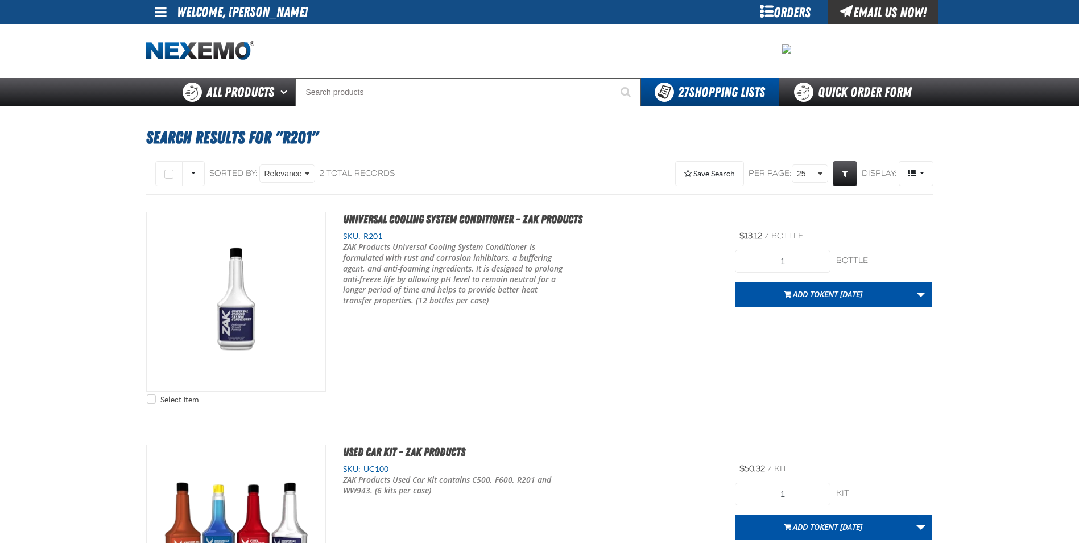
click at [409, 125] on h1 "Search Results for "R201"" at bounding box center [539, 137] width 787 height 31
drag, startPoint x: 799, startPoint y: 265, endPoint x: 696, endPoint y: 265, distance: 103.6
click at [696, 265] on div "Select Item Universal Cooling System Conditioner - ZAK Products SKU: R201 /" at bounding box center [539, 311] width 787 height 198
type input "48"
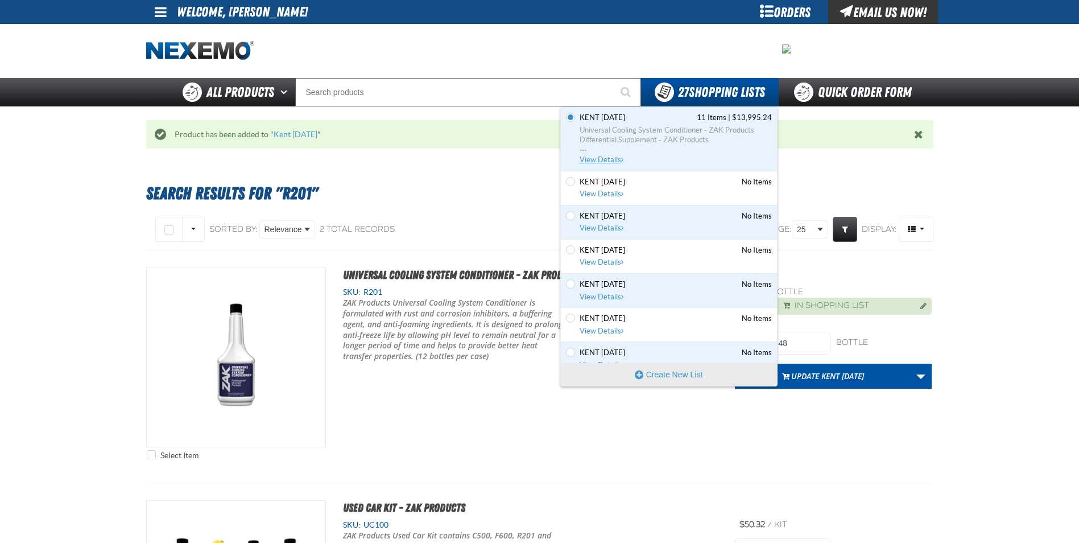
click at [642, 129] on span "Universal Cooling System Conditioner - ZAK Products" at bounding box center [676, 130] width 192 height 10
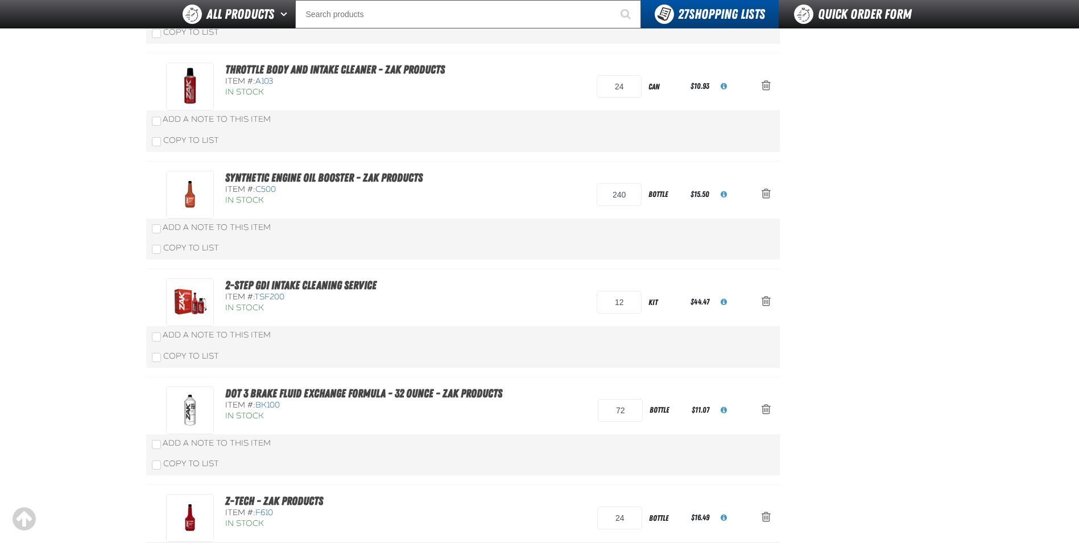
scroll to position [455, 0]
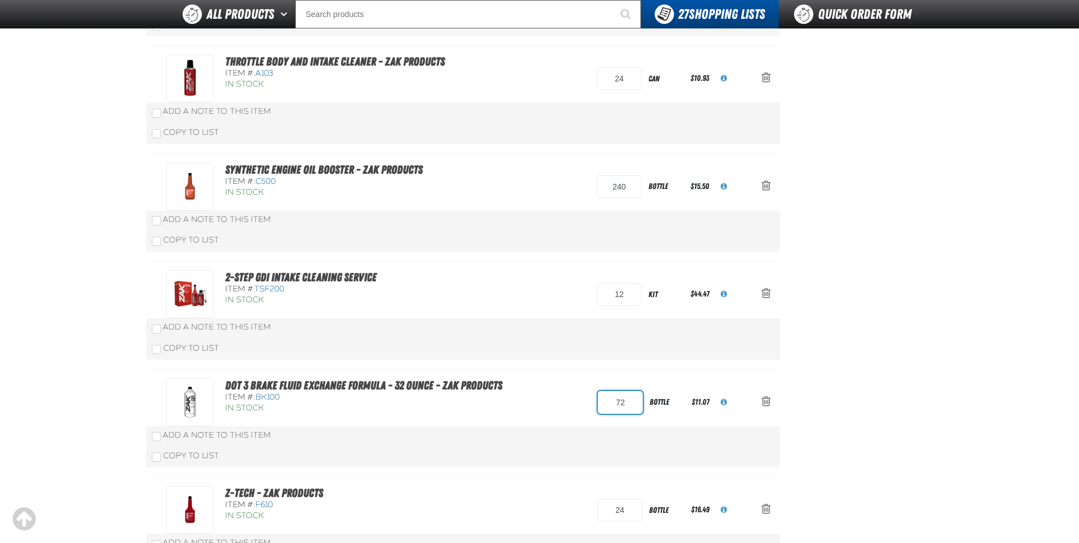
drag, startPoint x: 626, startPoint y: 401, endPoint x: 593, endPoint y: 396, distance: 33.9
click at [593, 396] on div "DOT 3 Brake Fluid Exchange Formula - 32 Ounce - ZAK Products Item #: BK100 In S…" at bounding box center [451, 402] width 571 height 48
type input "84"
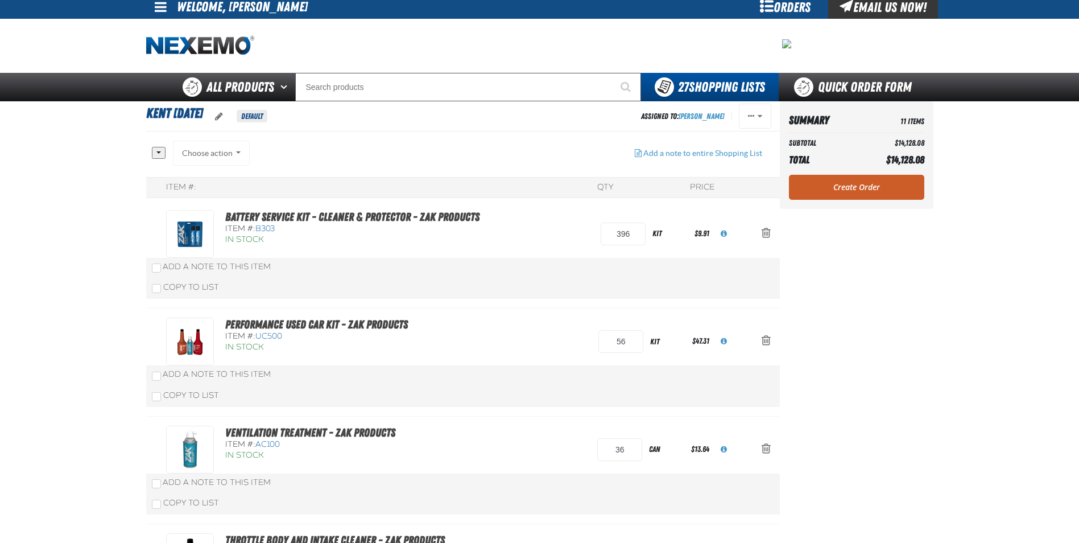
scroll to position [0, 0]
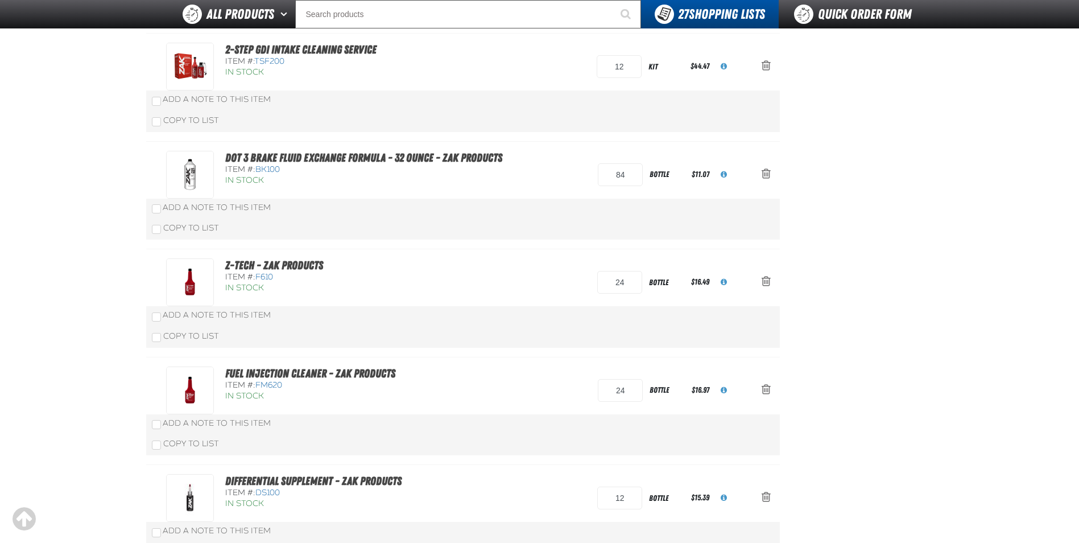
click at [101, 369] on main "Kent [DATE] Default Assigned To: [PERSON_NAME] Reassign Duplicate Delete" at bounding box center [539, 37] width 1079 height 1285
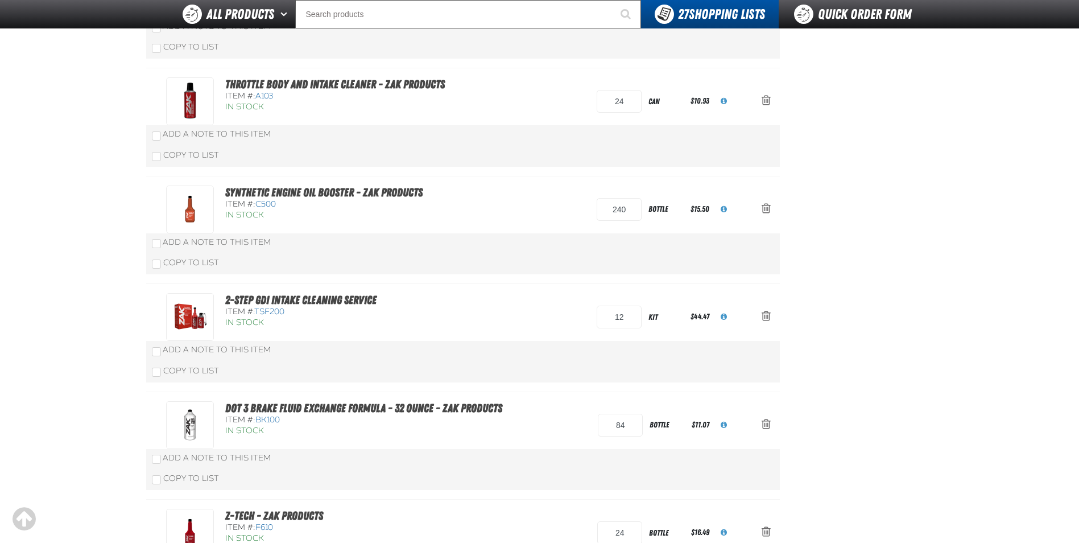
scroll to position [398, 0]
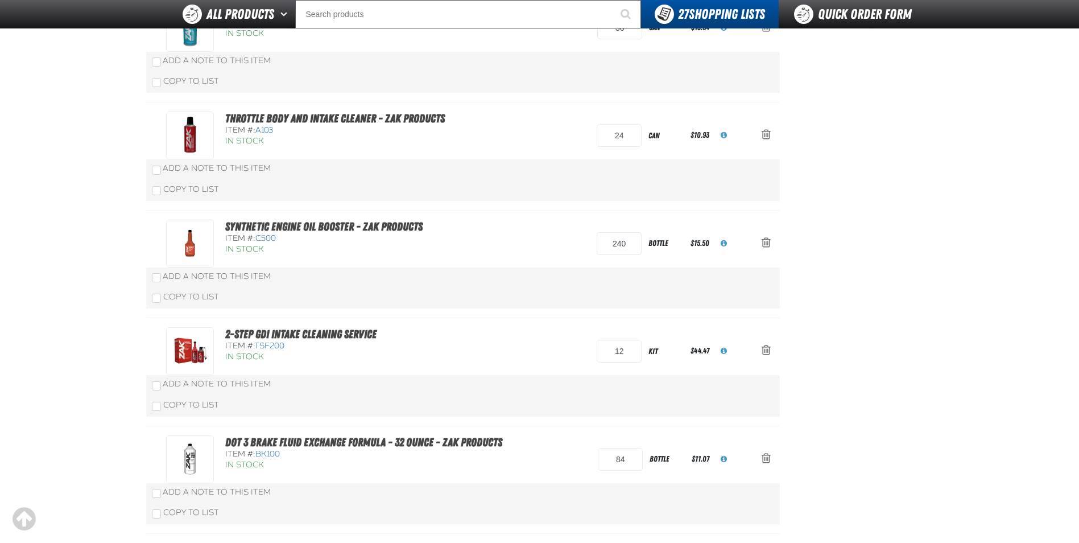
click at [331, 251] on div "In Stock" at bounding box center [332, 249] width 215 height 11
drag, startPoint x: 51, startPoint y: 320, endPoint x: 73, endPoint y: 327, distance: 22.7
click at [52, 320] on main "Kent [DATE] Default Assigned To: [PERSON_NAME] Reassign Duplicate Delete" at bounding box center [539, 322] width 1079 height 1285
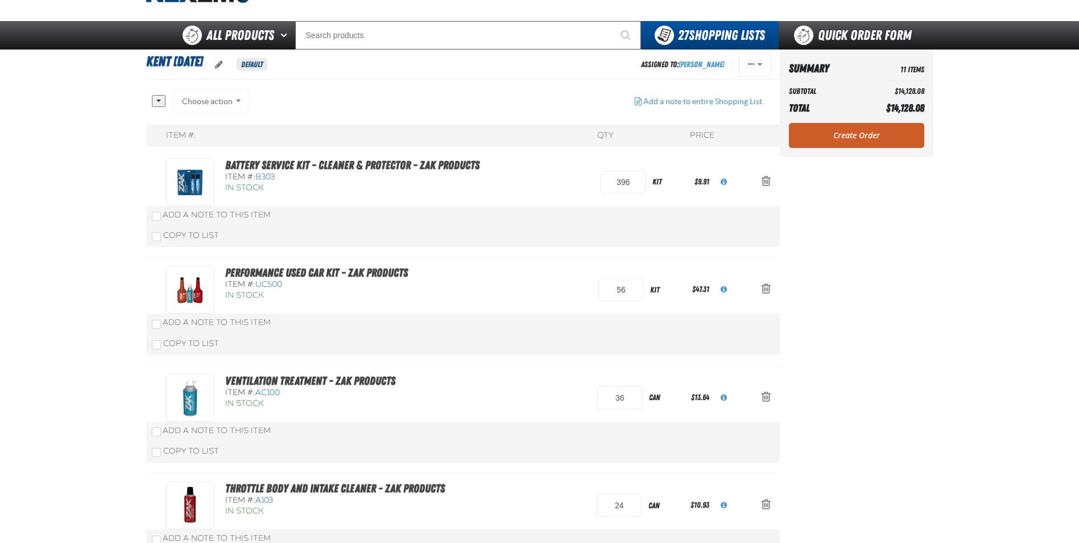
scroll to position [0, 0]
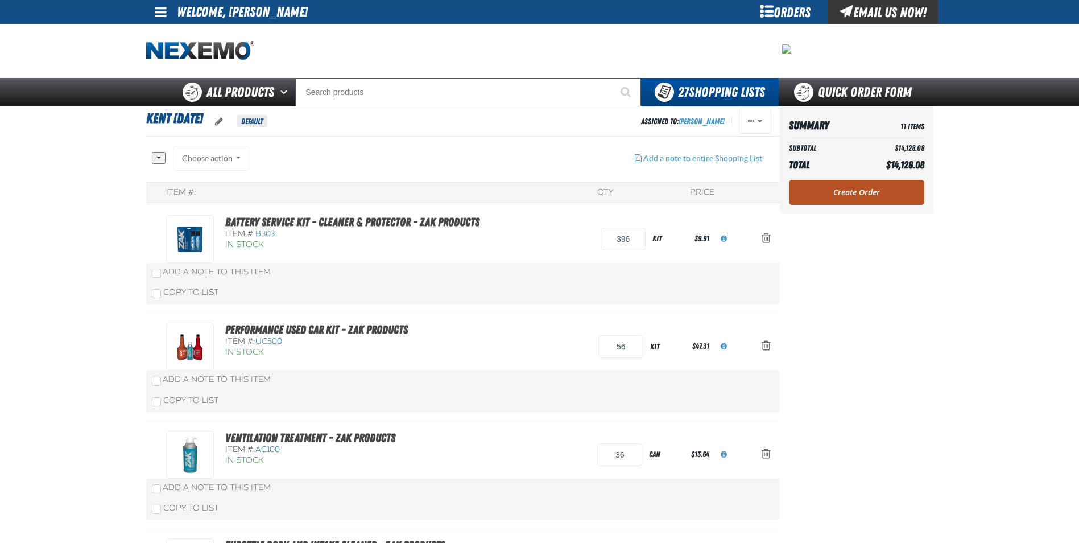
click at [869, 198] on link "Create Order" at bounding box center [856, 192] width 135 height 25
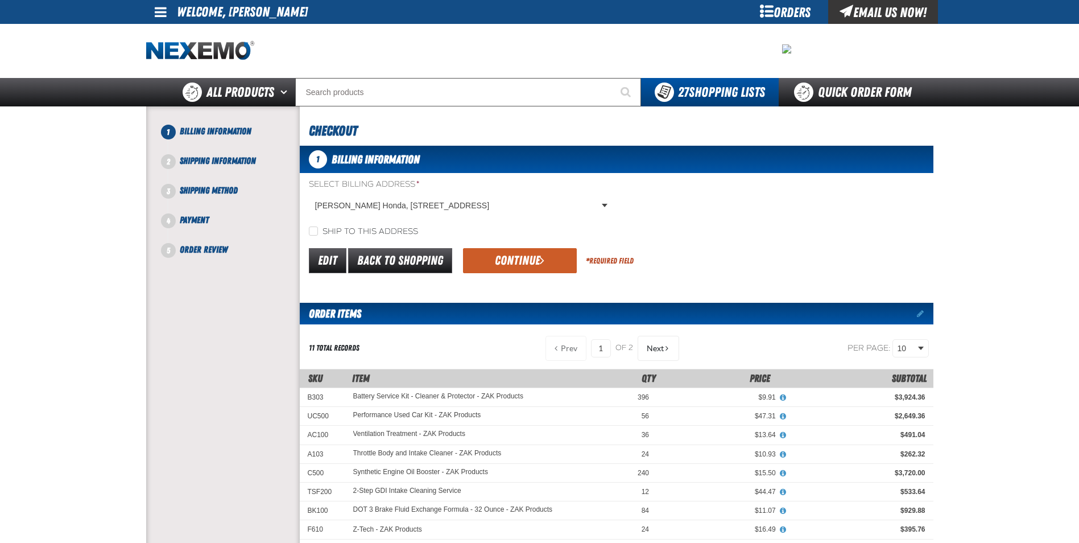
click at [524, 254] on button "Continue" at bounding box center [520, 260] width 114 height 25
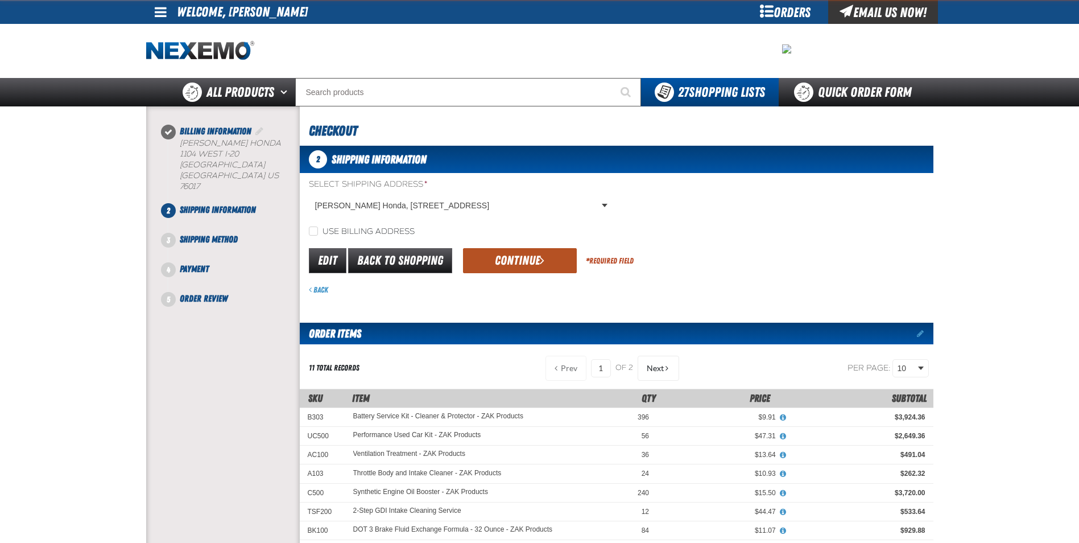
click at [510, 260] on button "Continue" at bounding box center [520, 260] width 114 height 25
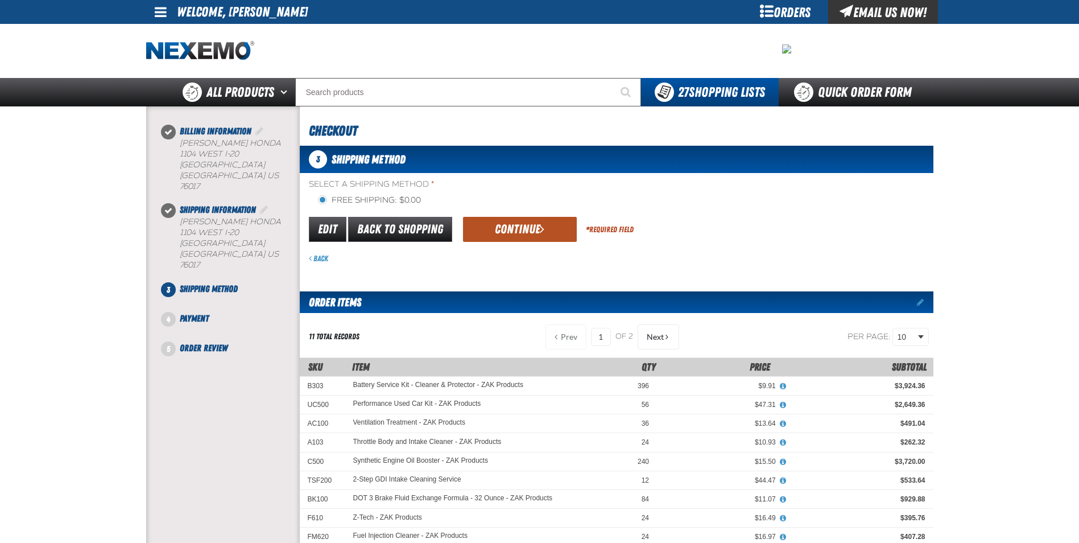
click at [514, 230] on button "Continue" at bounding box center [520, 229] width 114 height 25
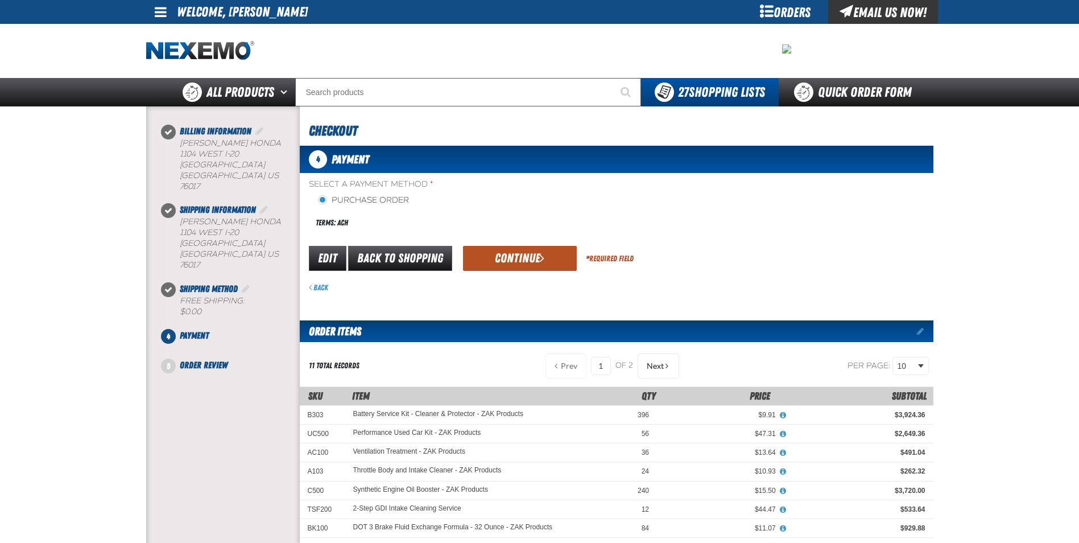
click at [512, 249] on button "Continue" at bounding box center [520, 258] width 114 height 25
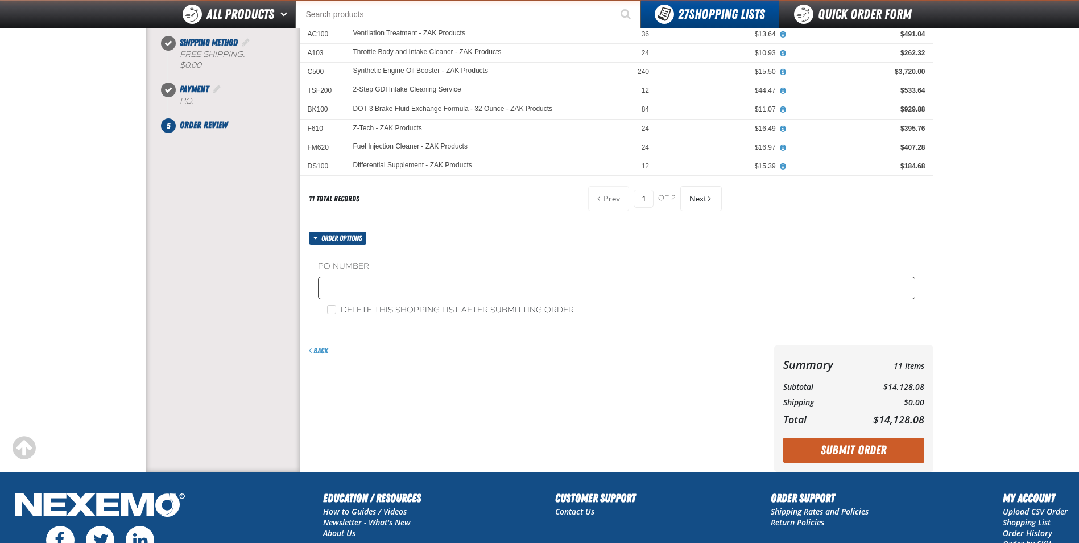
scroll to position [228, 0]
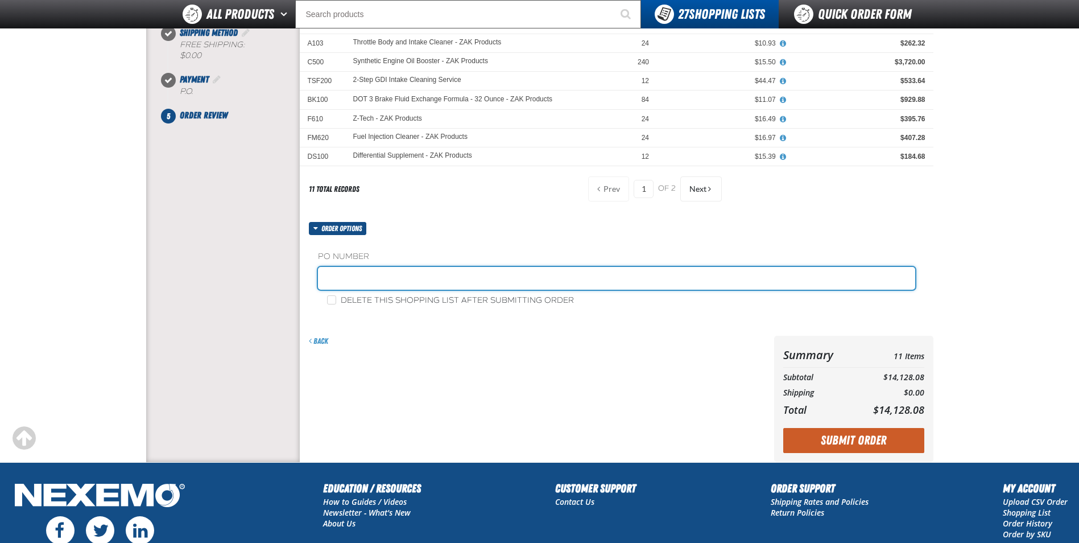
drag, startPoint x: 380, startPoint y: 283, endPoint x: 391, endPoint y: 283, distance: 12.0
click at [382, 283] on input "text" at bounding box center [616, 278] width 597 height 23
paste input "182416"
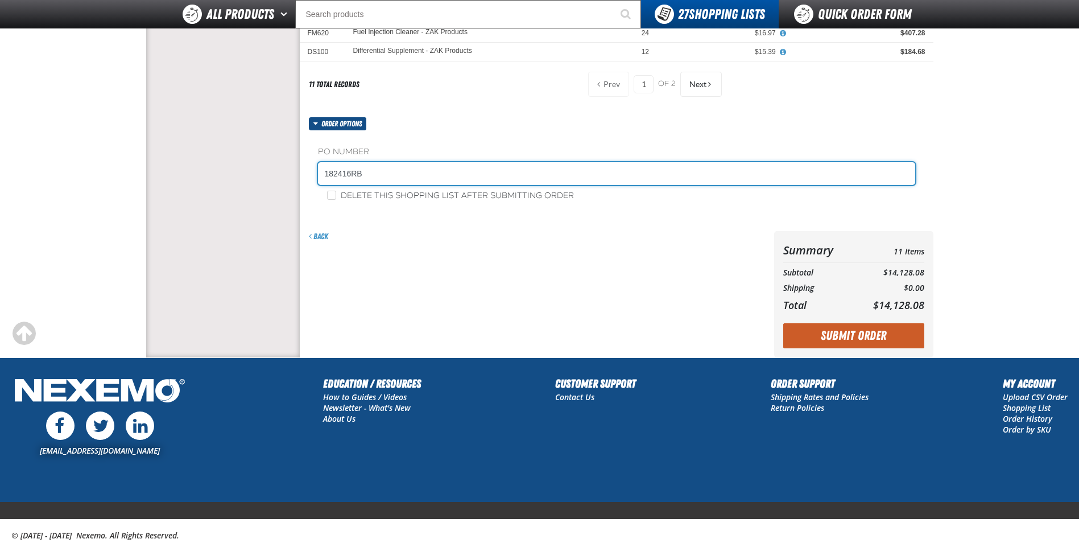
scroll to position [341, 0]
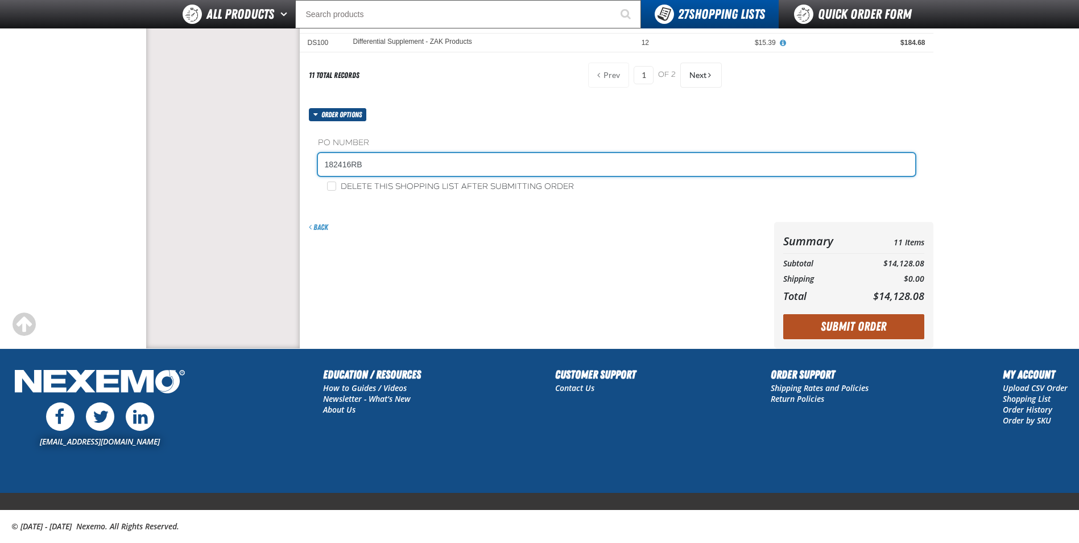
type input "182416RB"
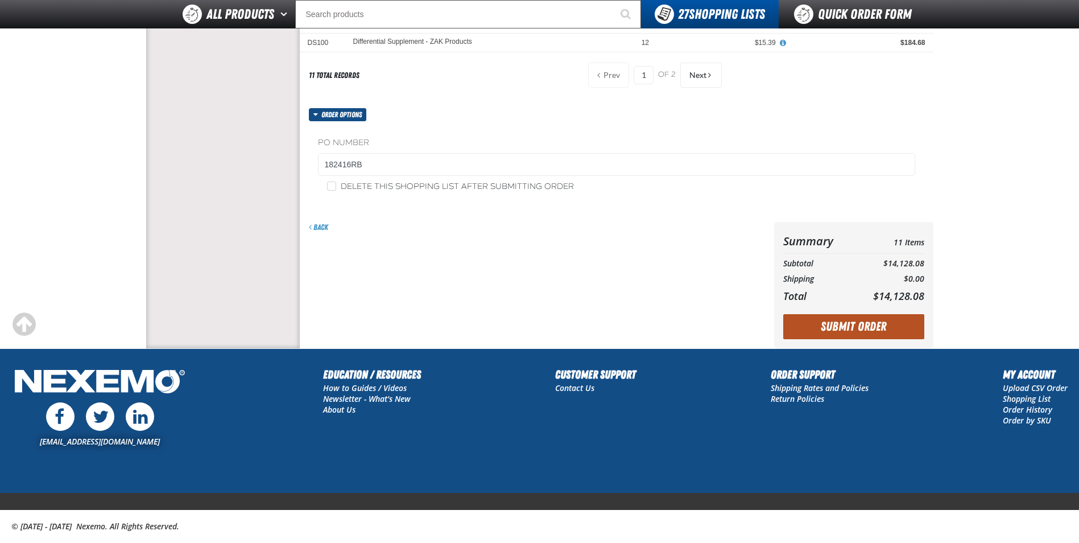
click at [865, 324] on button "Submit Order" at bounding box center [854, 326] width 141 height 25
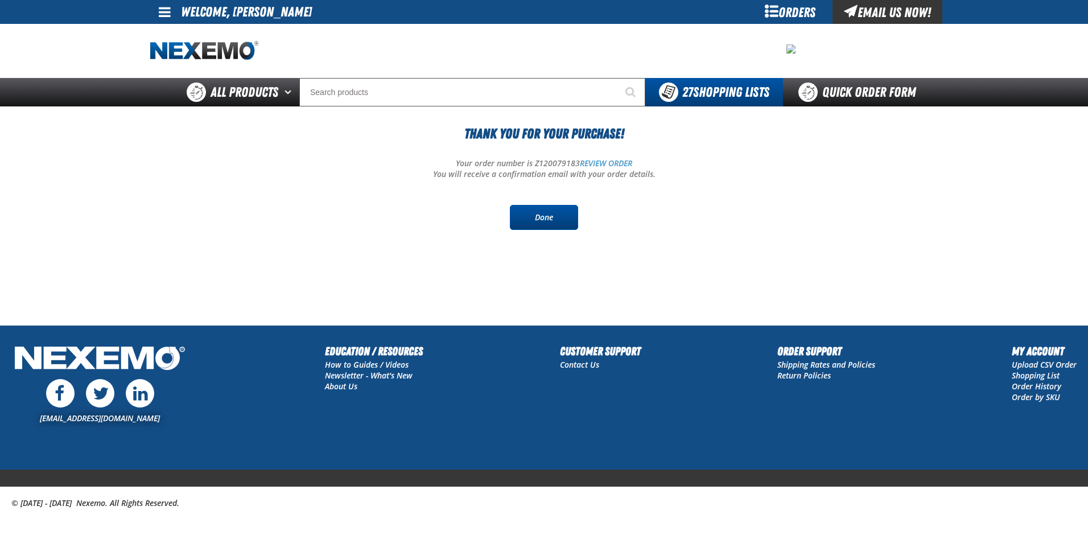
click at [532, 217] on link "Done" at bounding box center [544, 217] width 68 height 25
